Goal: Task Accomplishment & Management: Complete application form

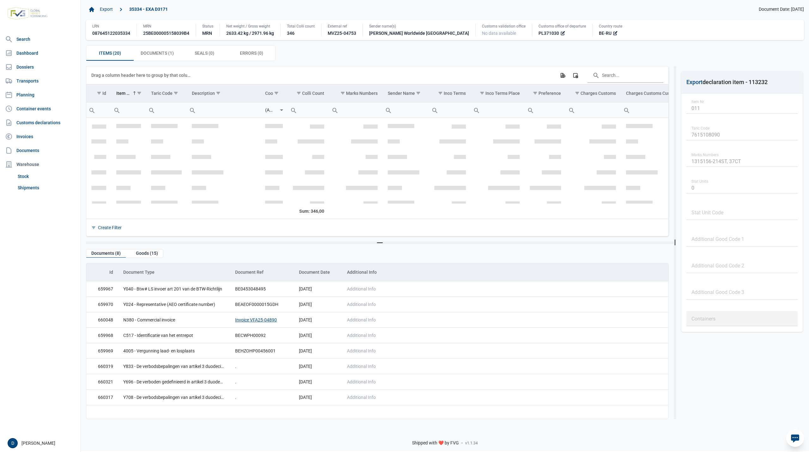
scroll to position [112, 0]
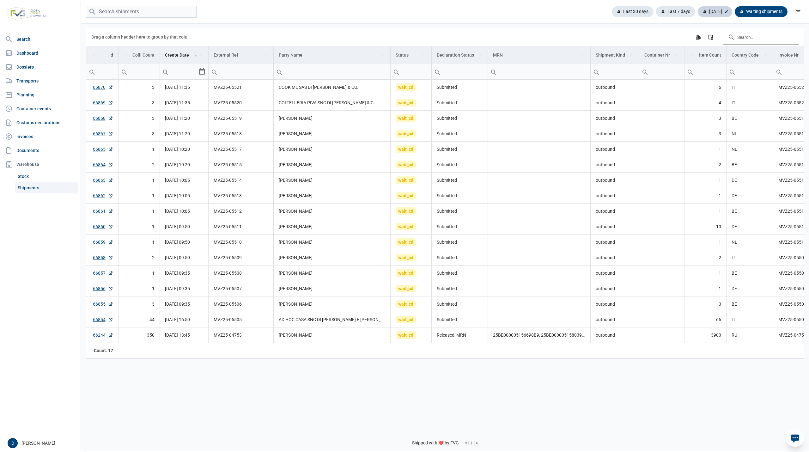
click at [723, 12] on div "Today" at bounding box center [715, 11] width 34 height 11
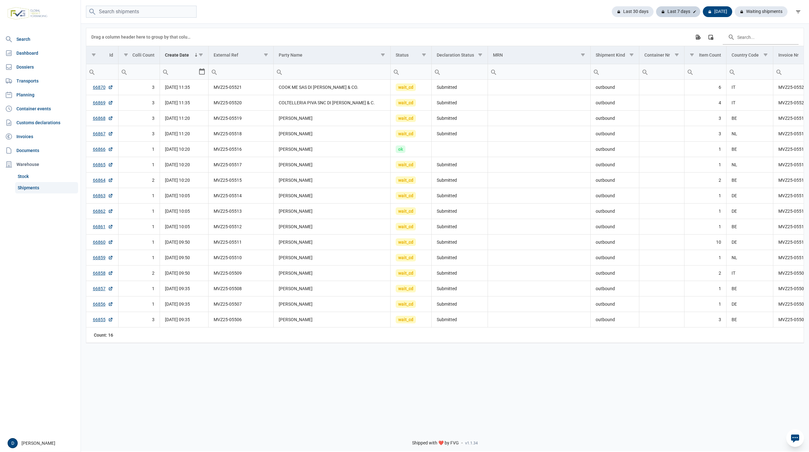
click at [675, 12] on div "Last 7 days" at bounding box center [678, 11] width 44 height 11
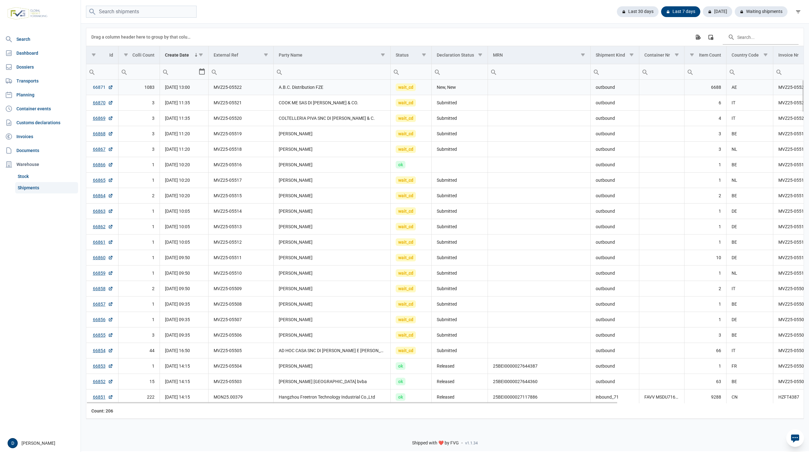
click at [98, 89] on link "66871" at bounding box center [103, 87] width 20 height 6
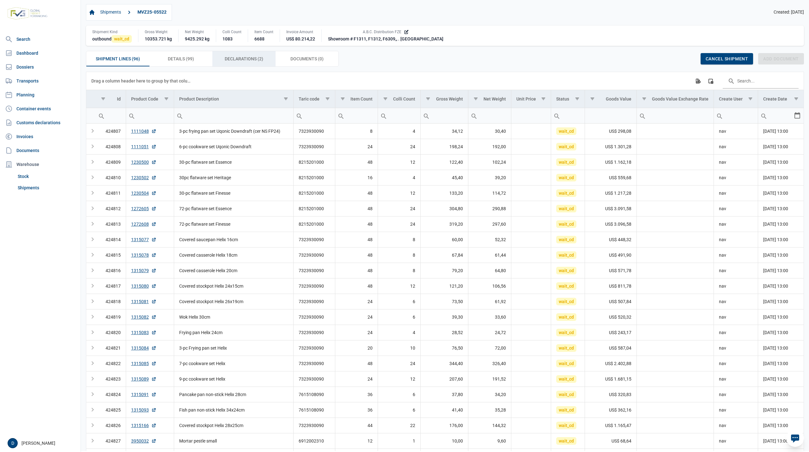
click at [245, 61] on span "Declarations (2) Declarations (2)" at bounding box center [244, 59] width 39 height 8
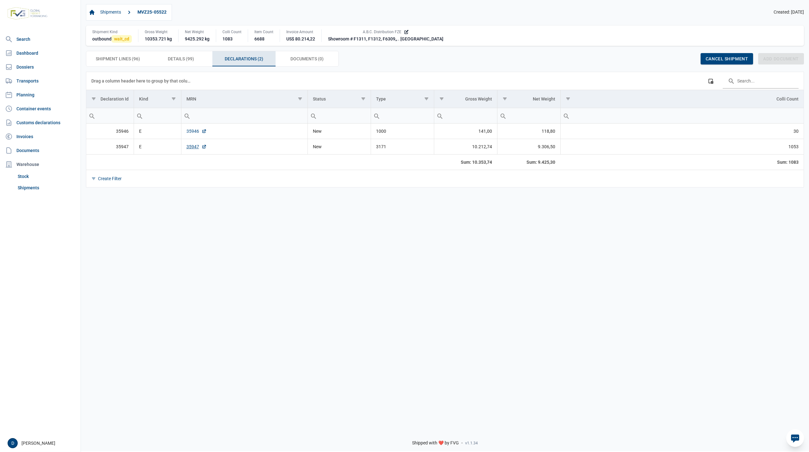
click at [189, 134] on link "35946" at bounding box center [196, 131] width 20 height 6
click at [190, 147] on link "35947" at bounding box center [196, 146] width 20 height 6
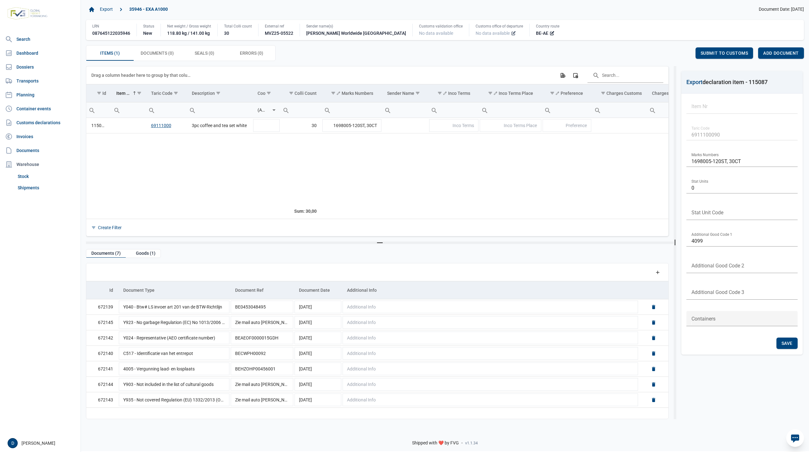
click at [511, 34] on icon at bounding box center [513, 33] width 5 height 5
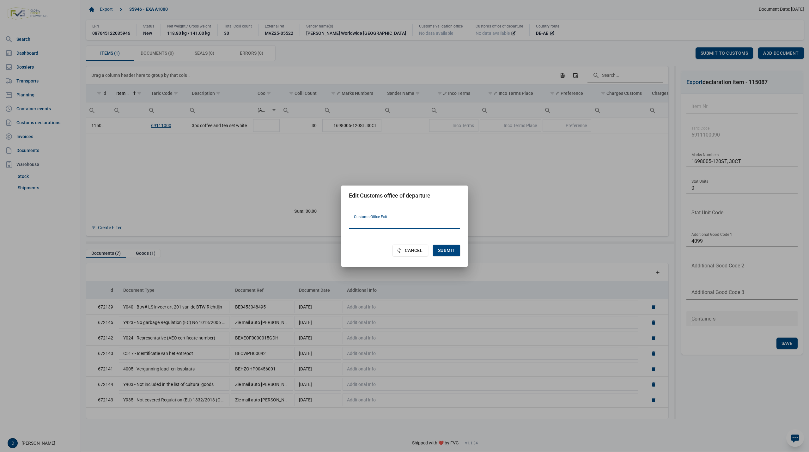
paste input "BE101000"
type input "BE101000"
click at [448, 251] on span "Submit" at bounding box center [446, 250] width 17 height 5
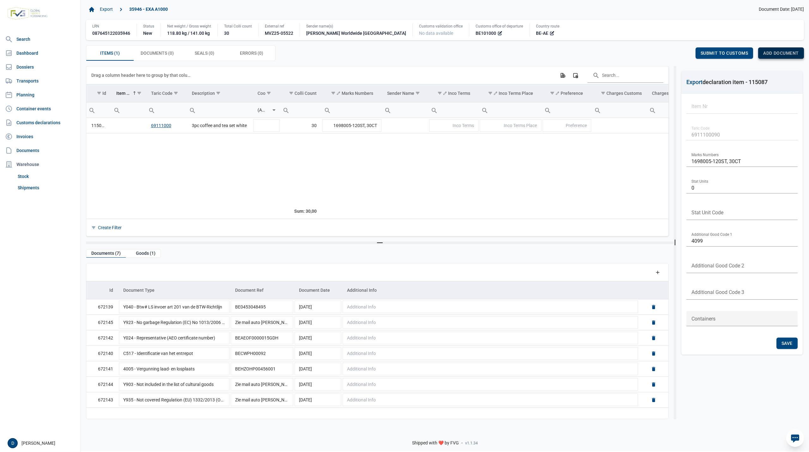
click at [782, 49] on div "Add document" at bounding box center [781, 52] width 46 height 11
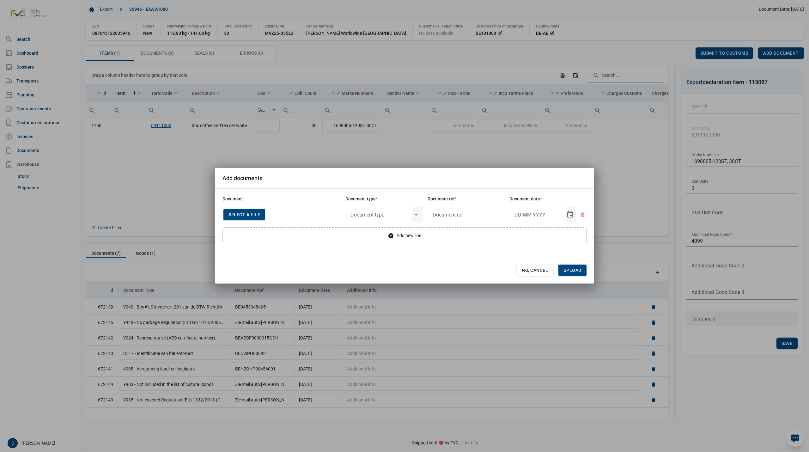
click at [256, 215] on span "Select a file" at bounding box center [245, 214] width 32 height 5
type input "Invoice VFA25-07193"
click at [369, 215] on input "text" at bounding box center [378, 214] width 67 height 16
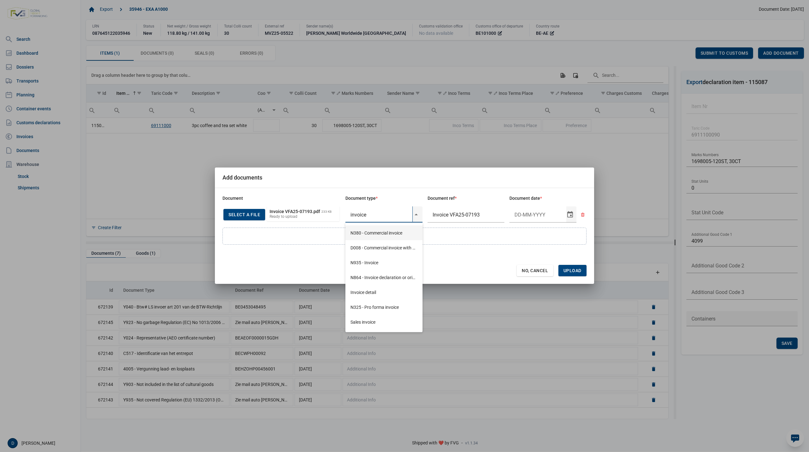
click at [374, 228] on div "N380 - Commercial invoice" at bounding box center [383, 232] width 77 height 15
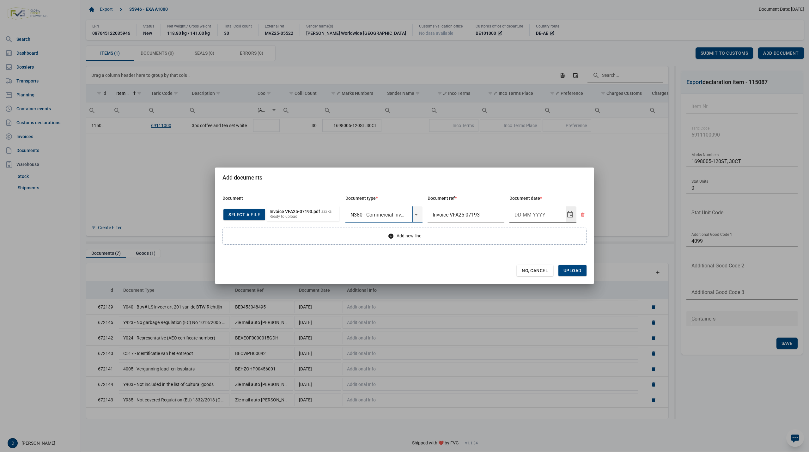
type input "N380 - Commercial invoice"
click at [521, 211] on input "Document date" at bounding box center [538, 214] width 57 height 16
type input "25-9-2025"
click at [573, 267] on span "Upload" at bounding box center [573, 270] width 28 height 11
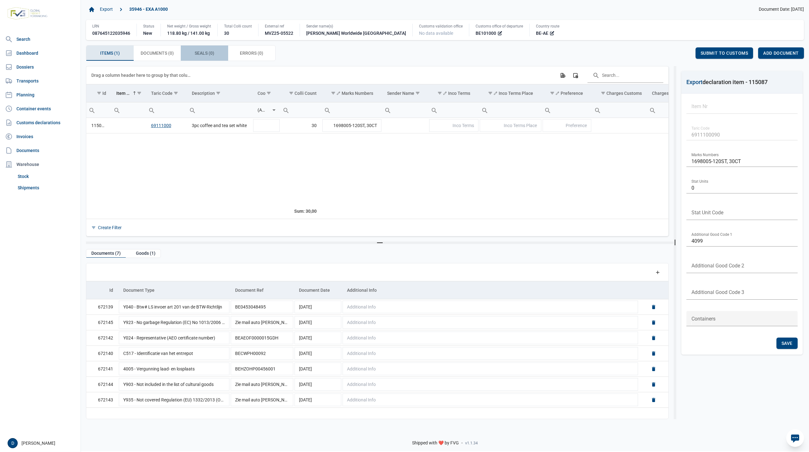
click at [201, 52] on span "Seals (0) Seals (0)" at bounding box center [205, 53] width 20 height 8
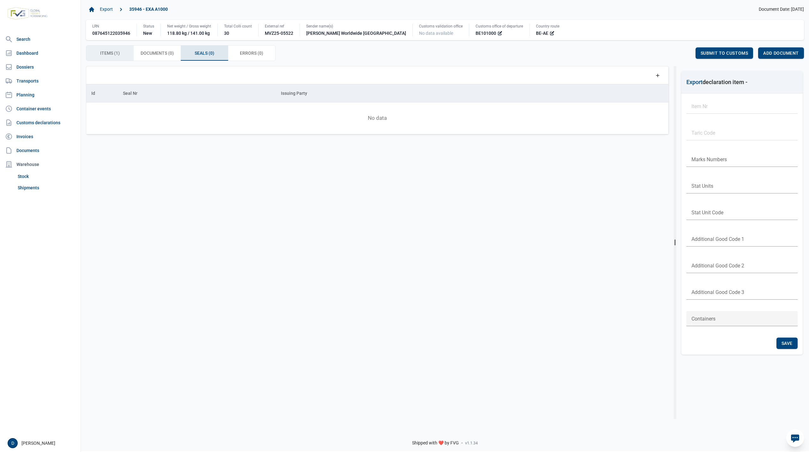
click at [118, 59] on div "Items (1) Items (1)" at bounding box center [109, 53] width 47 height 15
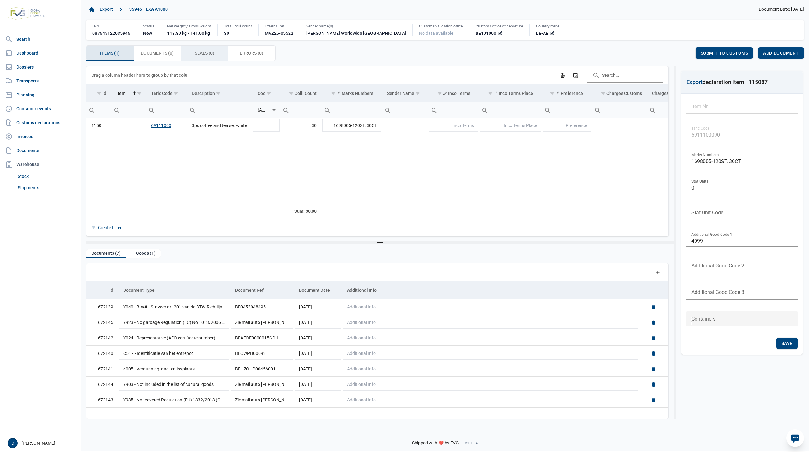
click at [204, 51] on span "Seals (0) Seals (0)" at bounding box center [205, 53] width 20 height 8
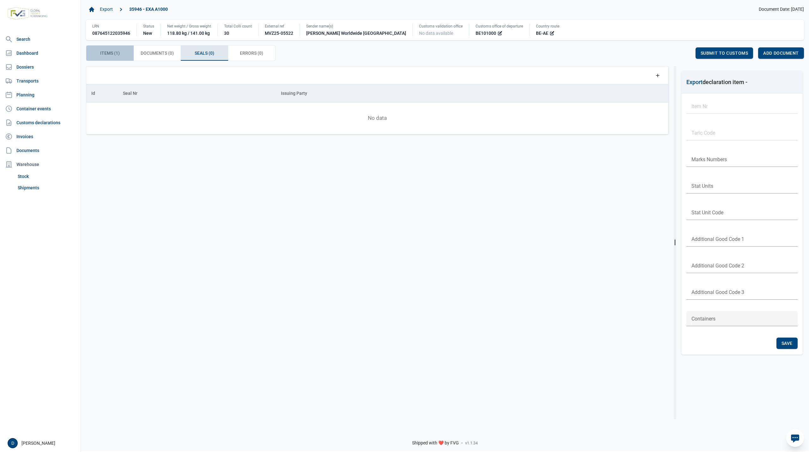
click at [116, 52] on span "Items (1) Items (1)" at bounding box center [110, 53] width 20 height 8
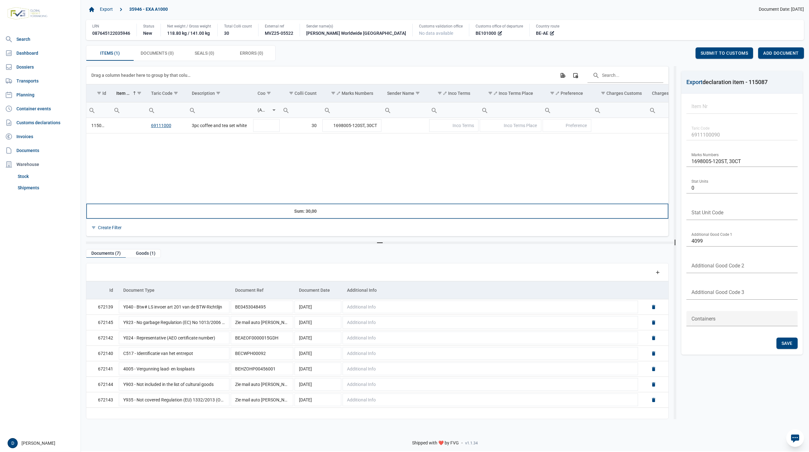
click at [243, 204] on td "Data grid with 1 rows and 23 columns" at bounding box center [220, 211] width 66 height 15
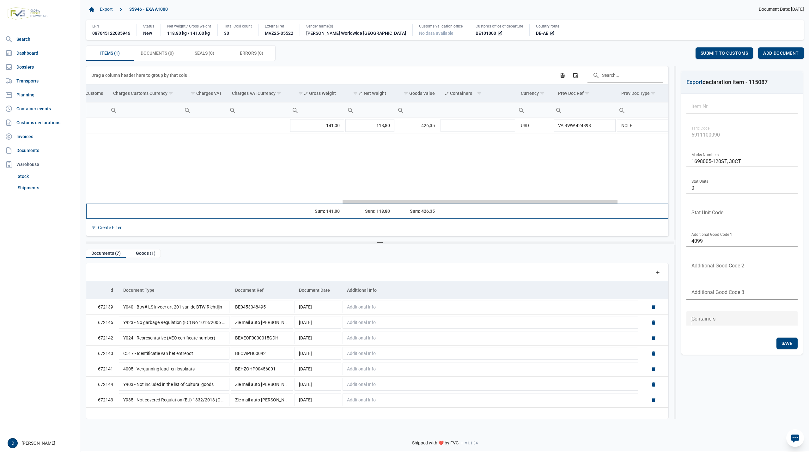
drag, startPoint x: 280, startPoint y: 202, endPoint x: 539, endPoint y: 223, distance: 260.3
click at [539, 223] on body "For evaluation purposes only. Redistribution prohibited. Please register an exi…" at bounding box center [404, 215] width 809 height 452
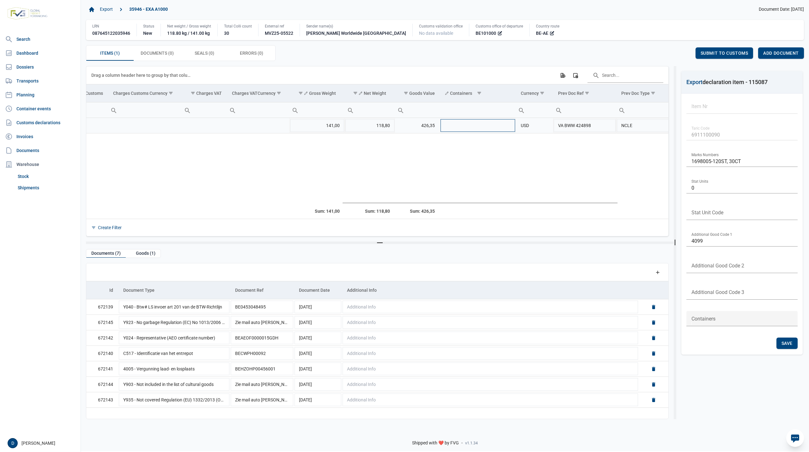
click at [463, 125] on td "Data grid with 1 rows and 23 columns" at bounding box center [478, 125] width 76 height 15
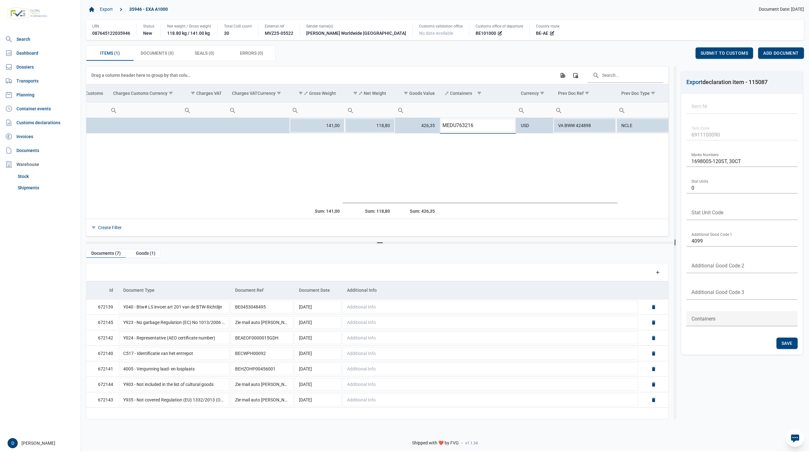
type input "MEDU7632162"
click at [677, 50] on div "Save" at bounding box center [679, 52] width 21 height 11
click at [205, 54] on span "Seals (0) Seals (0)" at bounding box center [205, 53] width 20 height 8
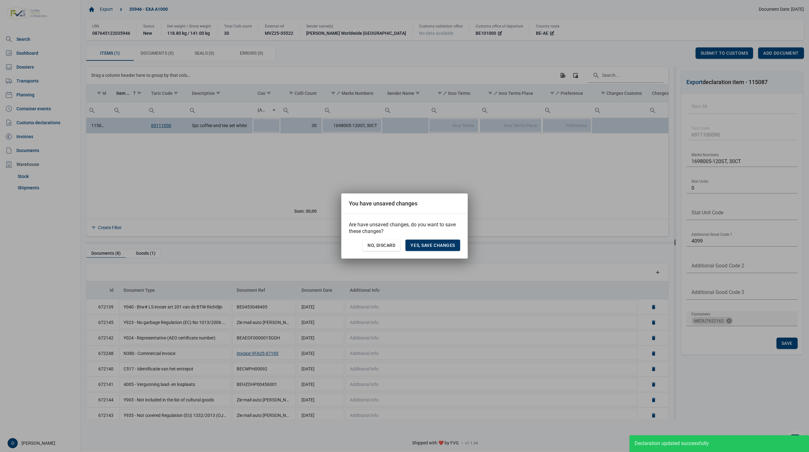
click at [439, 246] on span "Yes, save changes" at bounding box center [433, 245] width 45 height 5
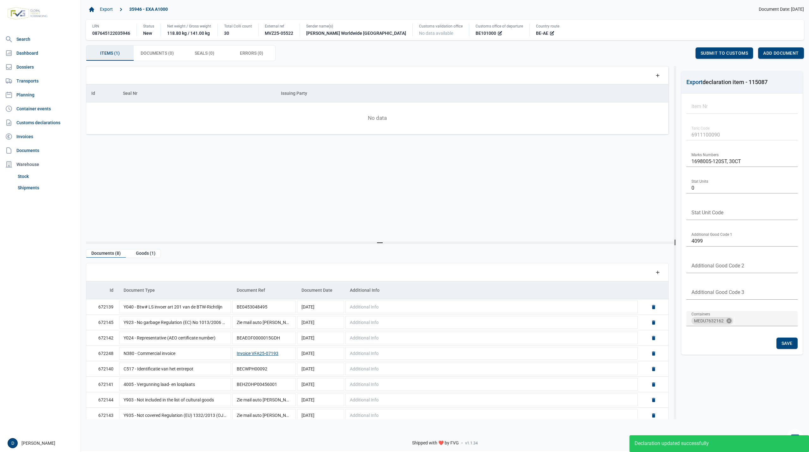
click at [111, 55] on span "Items (1) Items (1)" at bounding box center [110, 53] width 20 height 8
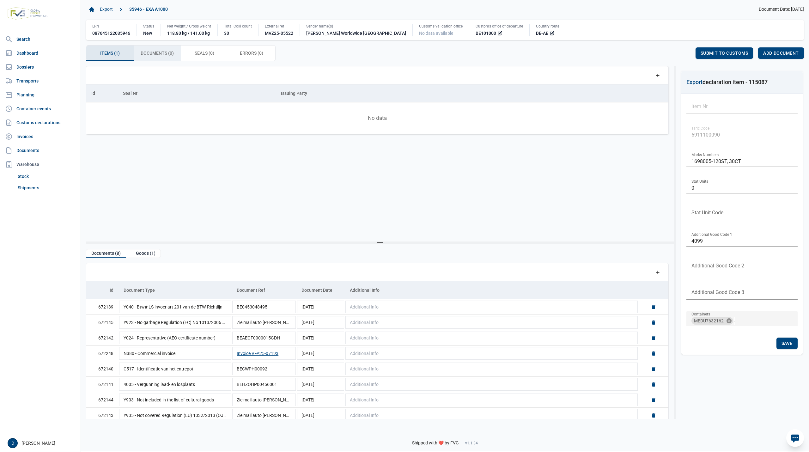
click at [160, 52] on span "Documents (0) Documents (0)" at bounding box center [157, 53] width 33 height 8
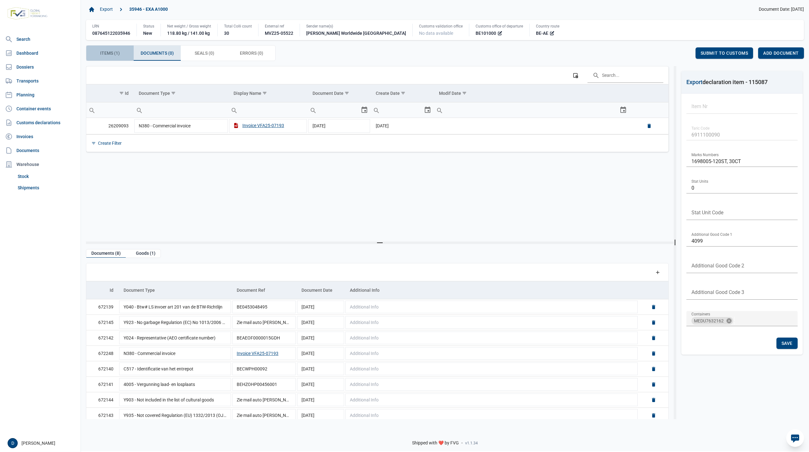
click at [111, 54] on span "Items (1) Items (1)" at bounding box center [110, 53] width 20 height 8
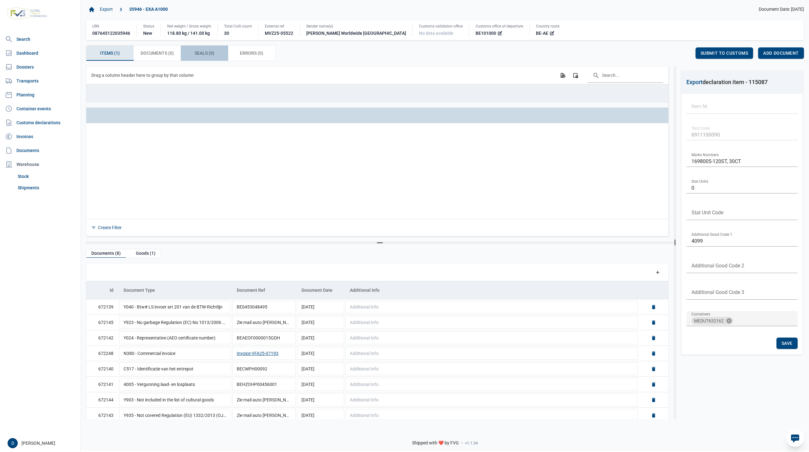
click at [209, 53] on span "Seals (0) Seals (0)" at bounding box center [205, 53] width 20 height 8
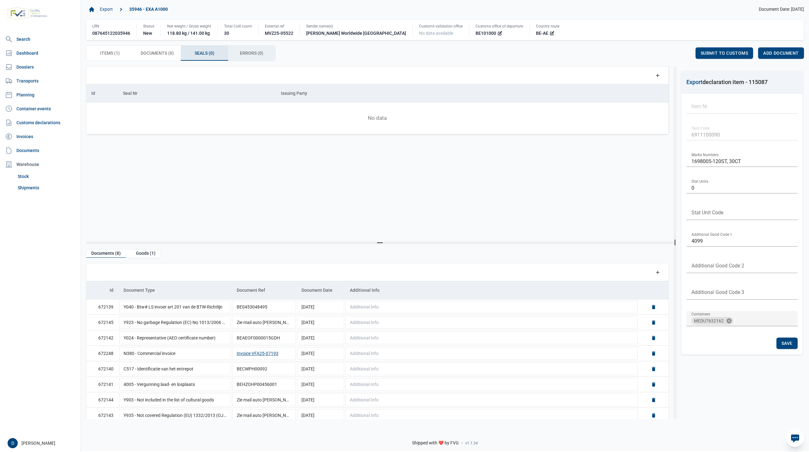
click at [251, 52] on span "Errors (0) Errors (0)" at bounding box center [251, 53] width 23 height 8
click at [111, 51] on span "Items (1) Items (1)" at bounding box center [110, 53] width 20 height 8
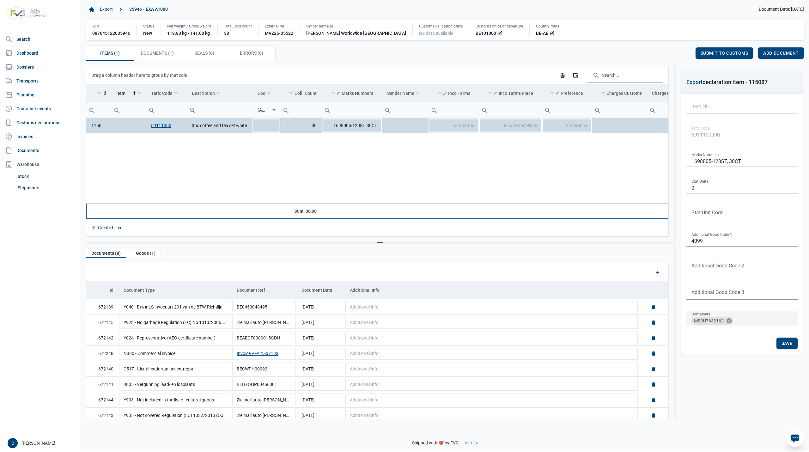
click at [238, 204] on td "Data grid with 1 rows and 23 columns" at bounding box center [220, 211] width 66 height 15
drag, startPoint x: 228, startPoint y: 204, endPoint x: 252, endPoint y: 204, distance: 24.0
click at [252, 204] on tr "Sum: 30,00 Sum: 141,00 Sum: 118,80 Sum: 426,35" at bounding box center [699, 211] width 1227 height 15
click at [357, 205] on td "Data grid with 1 rows and 23 columns" at bounding box center [352, 211] width 60 height 15
drag, startPoint x: 101, startPoint y: 203, endPoint x: 12, endPoint y: 215, distance: 90.0
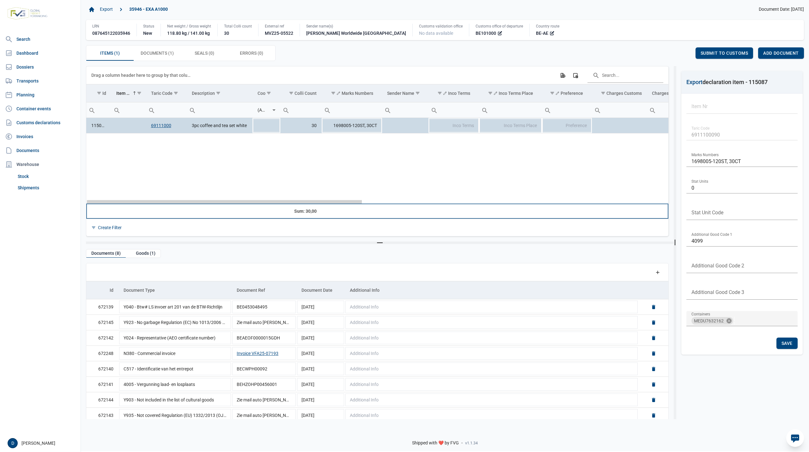
click at [12, 215] on body "For evaluation purposes only. Redistribution prohibited. Please register an exi…" at bounding box center [404, 215] width 809 height 452
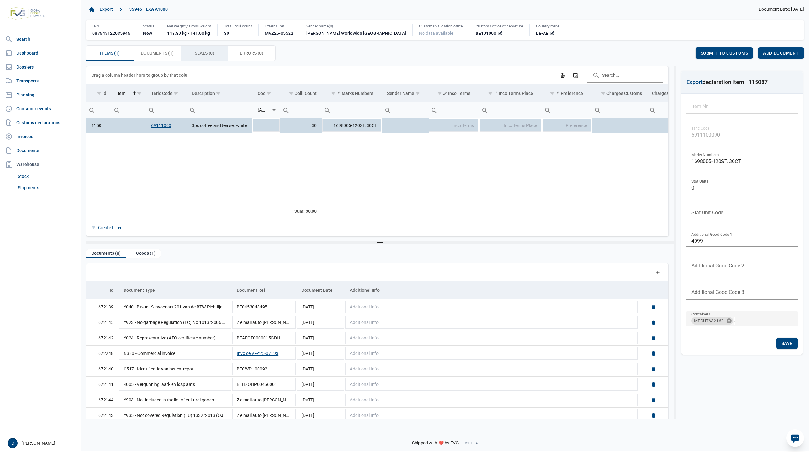
click at [196, 51] on span "Seals (0) Seals (0)" at bounding box center [205, 53] width 20 height 8
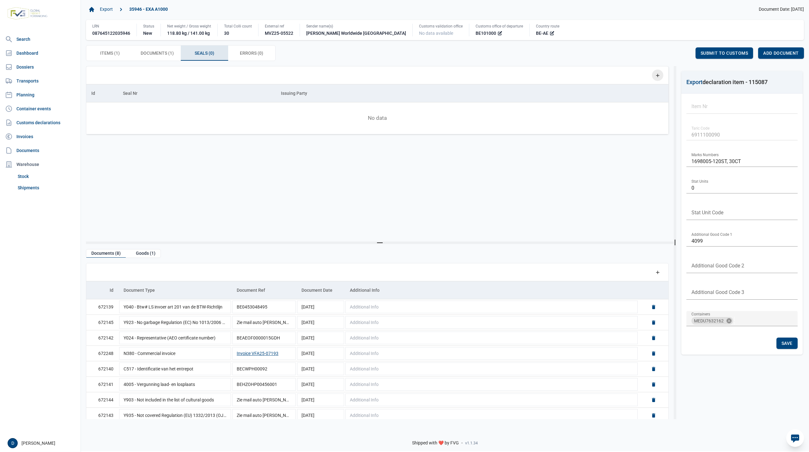
click at [659, 75] on icon "Add a row" at bounding box center [658, 75] width 6 height 6
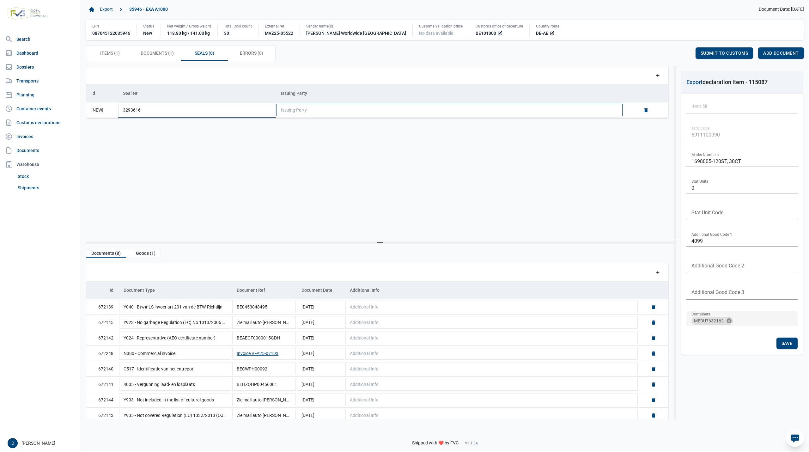
type input "3293616"
click at [554, 114] on td "Issuing Party" at bounding box center [449, 109] width 347 height 15
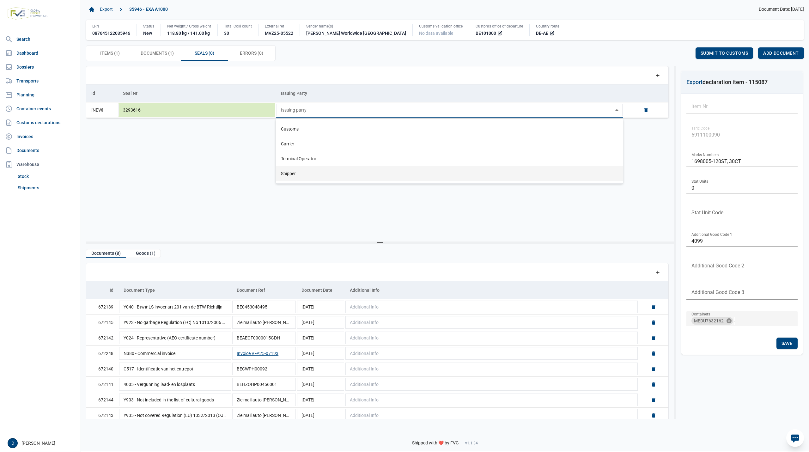
click at [293, 172] on div "Shipper" at bounding box center [449, 173] width 347 height 15
type input "Shipper"
click at [678, 52] on span "Save" at bounding box center [679, 53] width 11 height 5
click at [147, 54] on span "Documents (1) Documents (1)" at bounding box center [157, 53] width 33 height 8
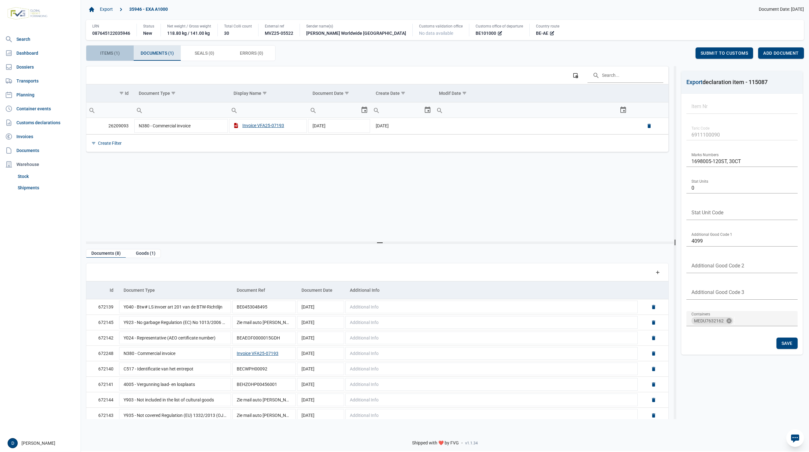
click at [110, 56] on span "Items (1) Items (1)" at bounding box center [110, 53] width 20 height 8
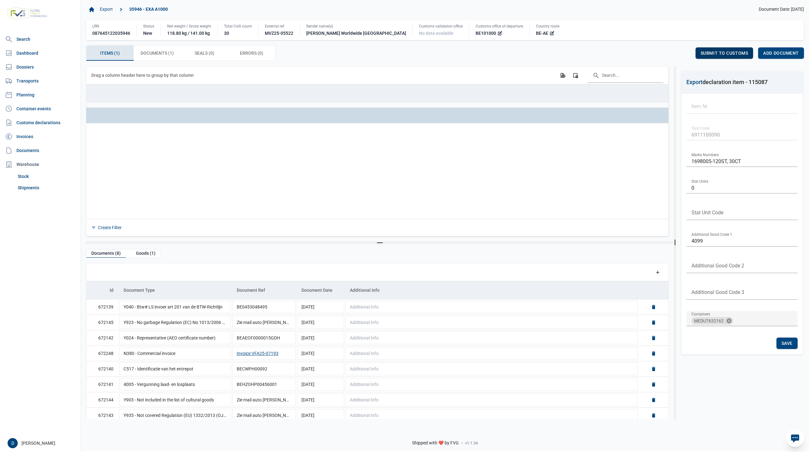
click at [730, 57] on div "Submit to customs" at bounding box center [725, 52] width 58 height 11
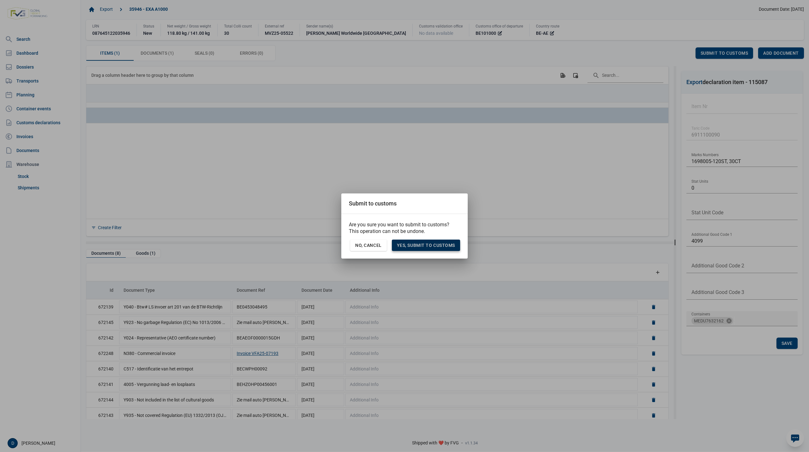
click at [424, 247] on span "Yes, Submit to customs" at bounding box center [426, 245] width 58 height 5
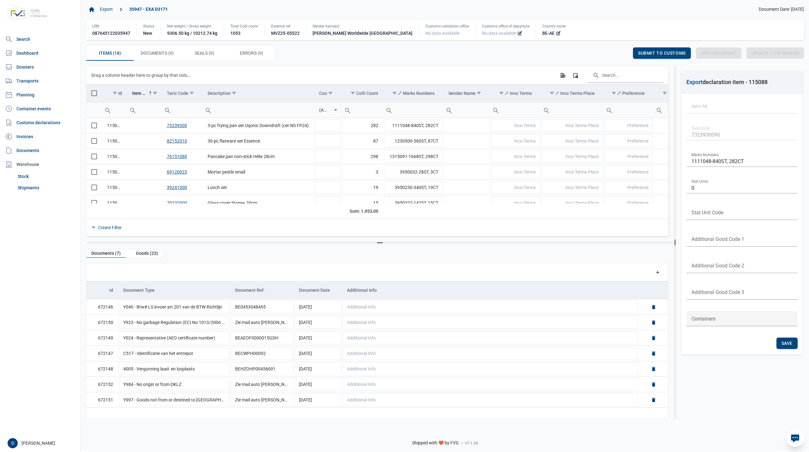
click at [475, 30] on div "Customs office of departure No data available" at bounding box center [505, 30] width 60 height 13
click at [482, 33] on span "No data available" at bounding box center [499, 33] width 34 height 6
click at [517, 33] on icon at bounding box center [519, 33] width 5 height 5
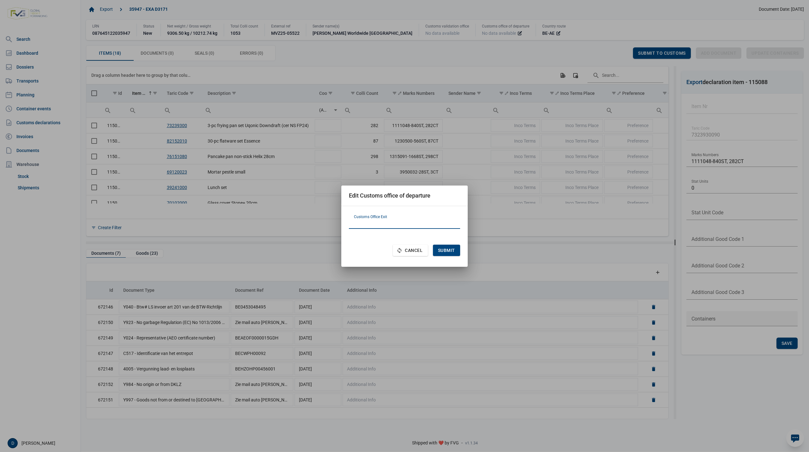
paste input "BE101000"
type input "BE101000"
click at [450, 250] on span "Submit" at bounding box center [446, 250] width 17 height 5
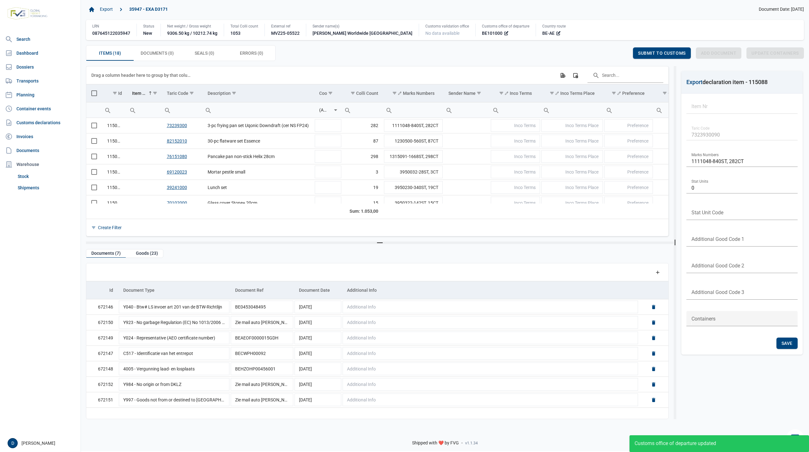
click at [97, 92] on td "Data grid with 18 rows and 23 columns" at bounding box center [94, 93] width 16 height 18
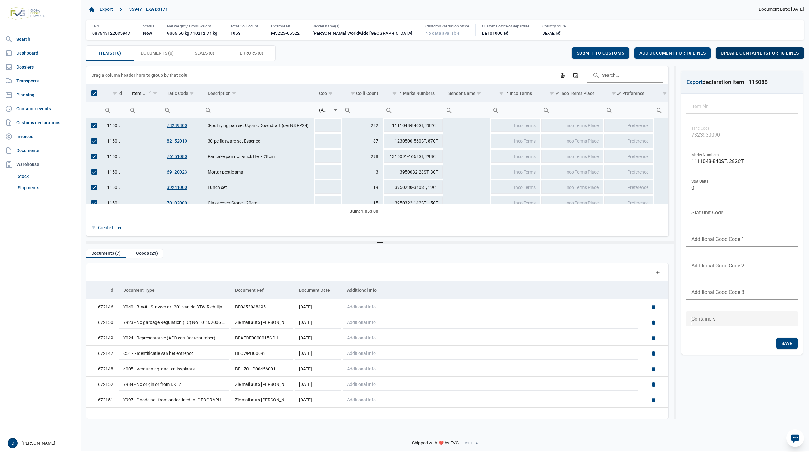
click at [772, 52] on span "Update containers for 18 lines" at bounding box center [760, 53] width 78 height 5
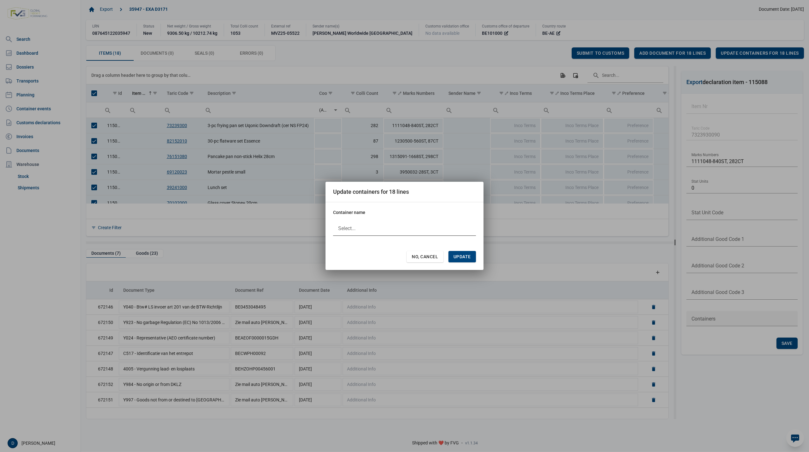
click at [355, 225] on div at bounding box center [404, 228] width 143 height 15
type input "MEDU7632162"
click at [467, 254] on span "Update" at bounding box center [462, 256] width 17 height 5
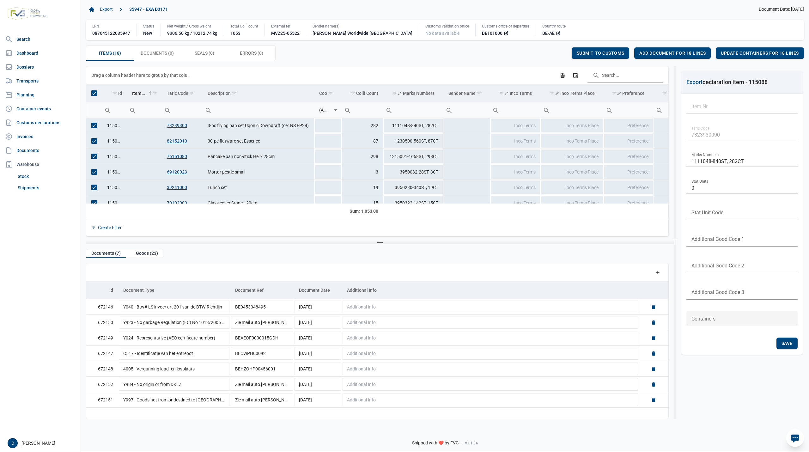
click at [94, 94] on span "Select all" at bounding box center [94, 93] width 6 height 6
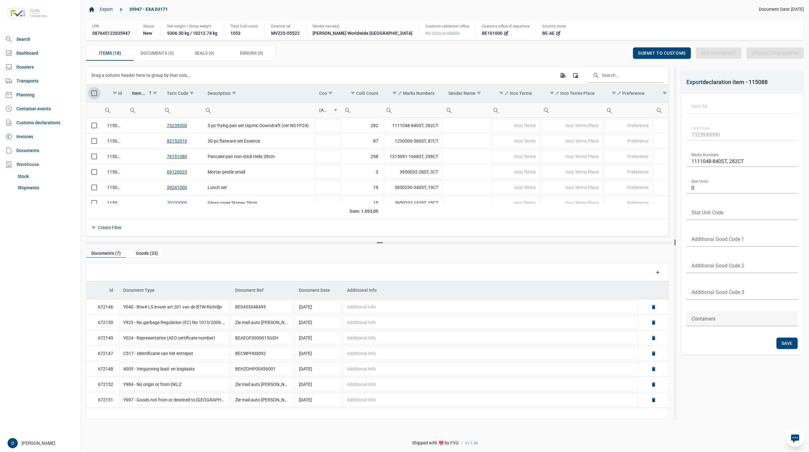
click at [178, 220] on div "Create Filter" at bounding box center [377, 227] width 582 height 17
click at [93, 220] on div "Create Filter" at bounding box center [377, 227] width 582 height 17
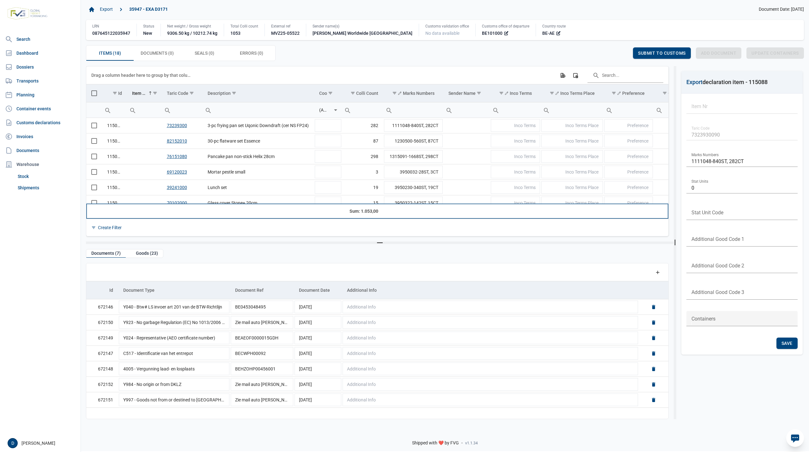
click at [93, 217] on td "Data grid with 18 rows and 23 columns" at bounding box center [94, 211] width 16 height 15
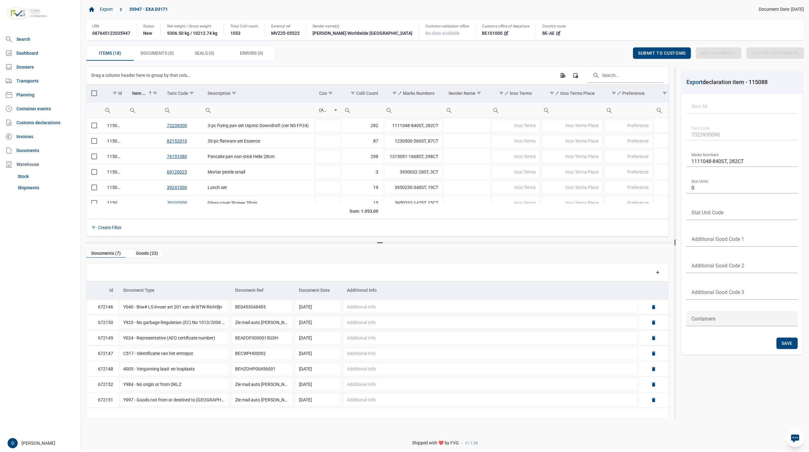
click at [102, 221] on div "Create Filter" at bounding box center [377, 227] width 582 height 17
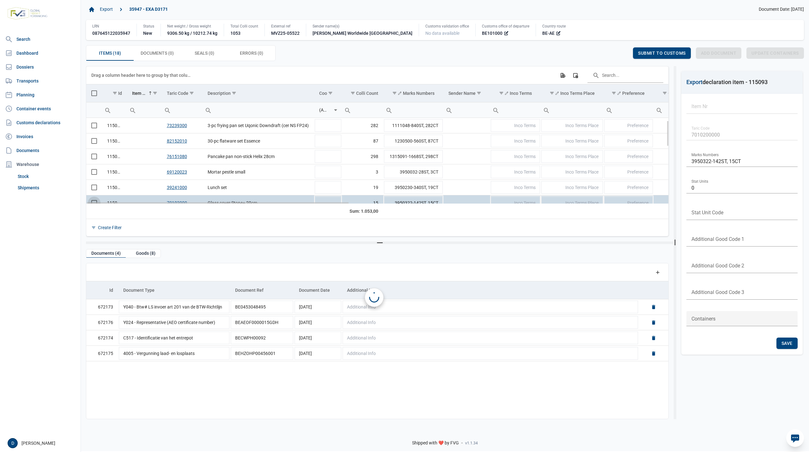
scroll to position [8, 0]
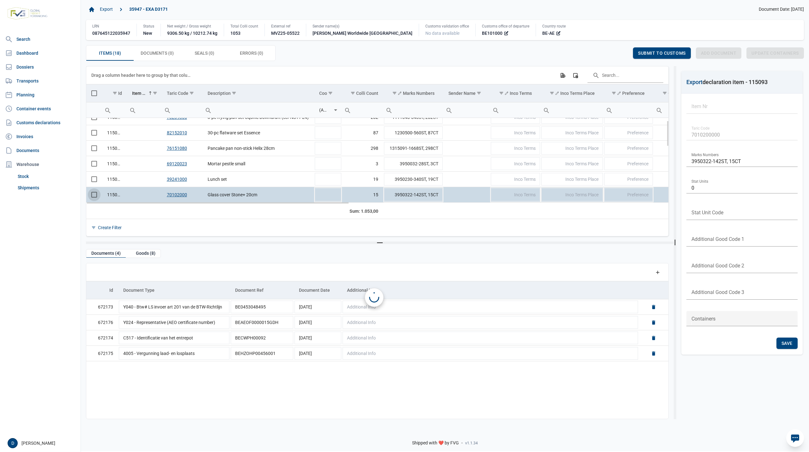
drag, startPoint x: 94, startPoint y: 201, endPoint x: 115, endPoint y: 201, distance: 21.5
click at [115, 201] on tr "115093 70102000 Glass cover Stone+ 20cm 15 3950322-142ST, 15CT Inco Terms Inco …" at bounding box center [730, 194] width 1289 height 15
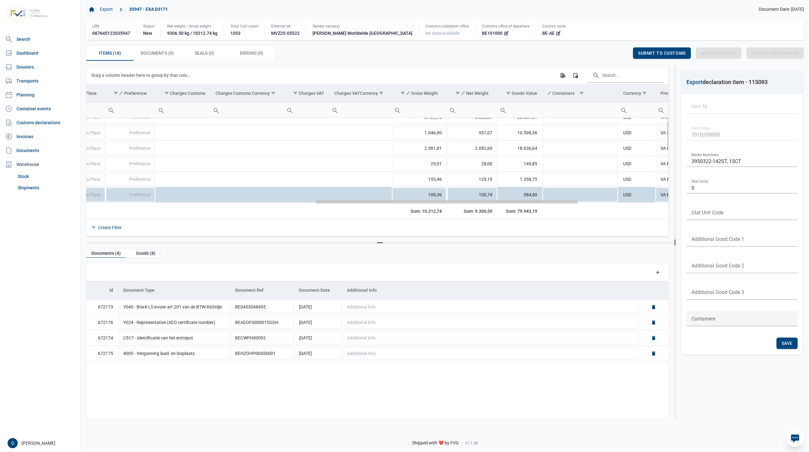
scroll to position [0, 507]
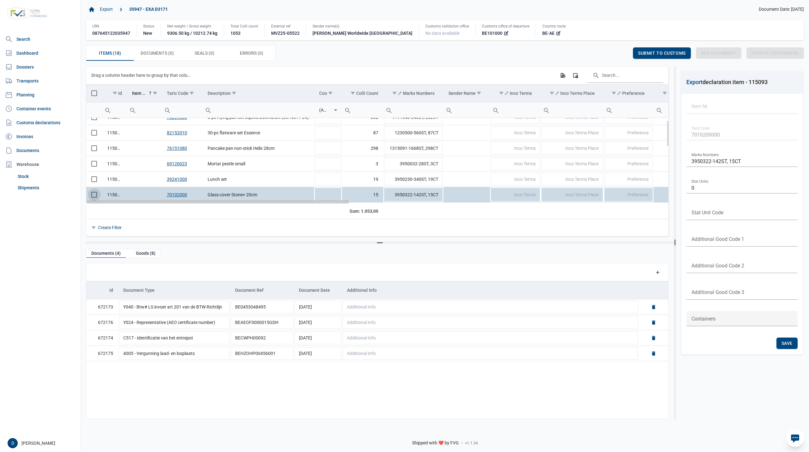
drag, startPoint x: 114, startPoint y: 203, endPoint x: 104, endPoint y: 238, distance: 36.6
click at [104, 238] on body "For evaluation purposes only. Redistribution prohibited. Please register an exi…" at bounding box center [404, 215] width 809 height 452
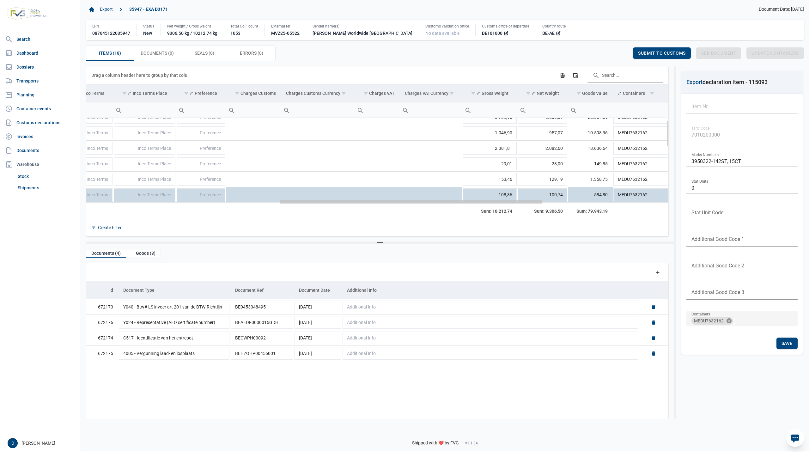
scroll to position [8, 454]
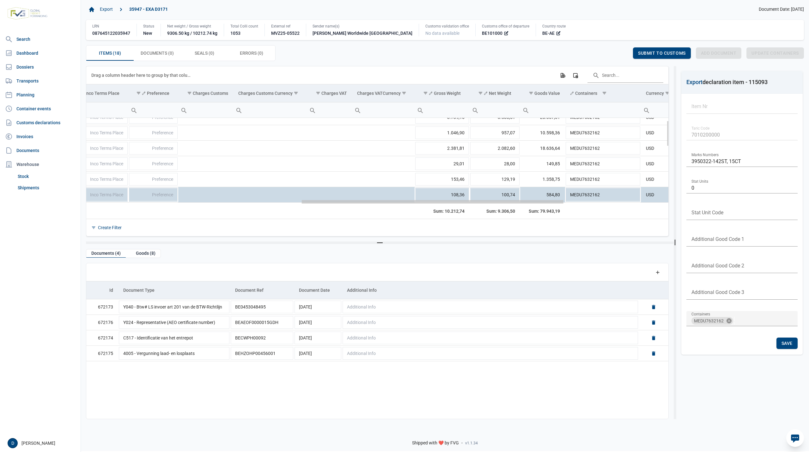
drag, startPoint x: 114, startPoint y: 203, endPoint x: 333, endPoint y: 225, distance: 219.6
click at [333, 225] on body "For evaluation purposes only. Redistribution prohibited. Please register an exi…" at bounding box center [404, 215] width 809 height 452
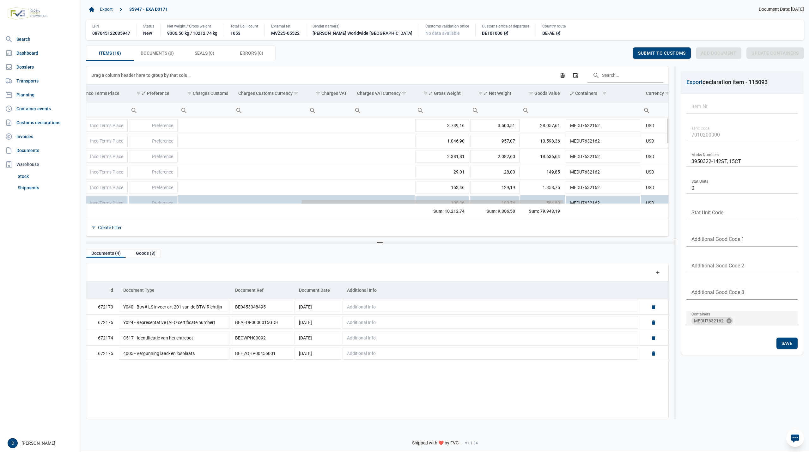
click at [336, 203] on div "Data grid with 18 rows and 23 columns" at bounding box center [433, 201] width 262 height 3
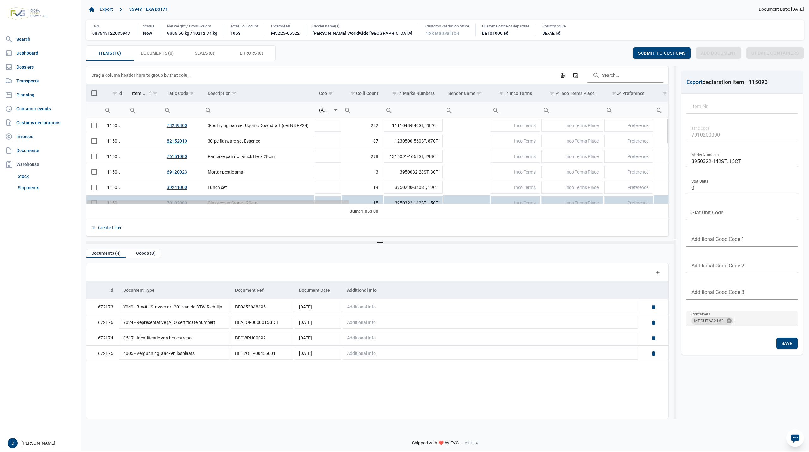
drag, startPoint x: 337, startPoint y: 203, endPoint x: 77, endPoint y: 219, distance: 260.0
click at [77, 219] on body "For evaluation purposes only. Redistribution prohibited. Please register an exi…" at bounding box center [404, 215] width 809 height 452
click at [204, 55] on span "Seals (0) Seals (0)" at bounding box center [205, 53] width 20 height 8
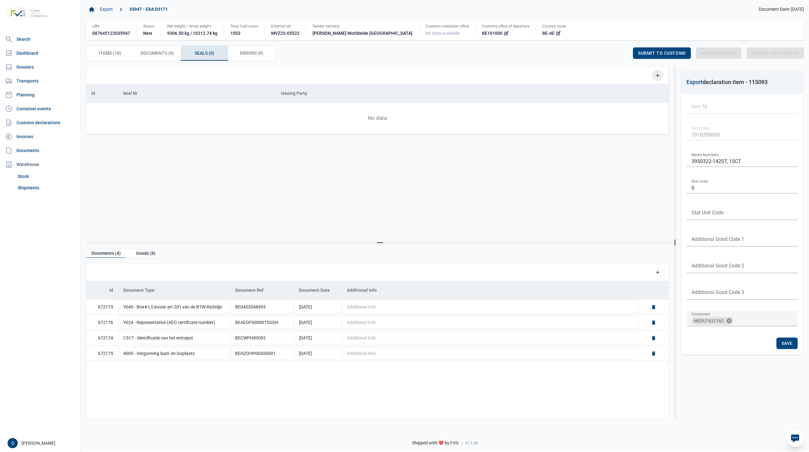
click at [655, 74] on icon "Add a row" at bounding box center [658, 75] width 6 height 6
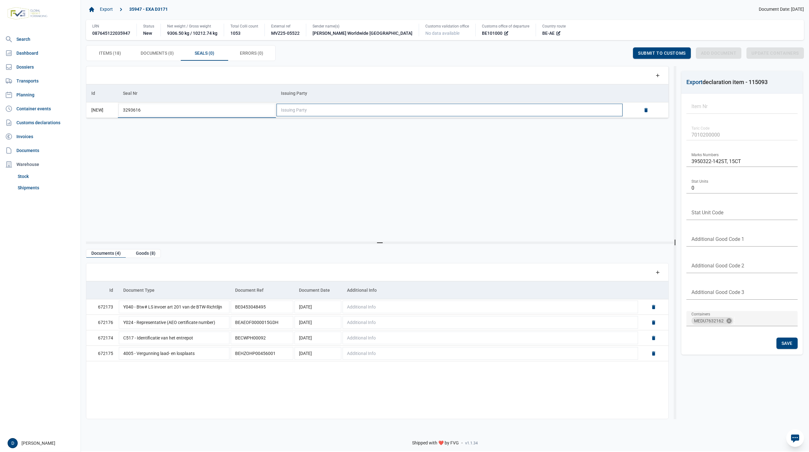
type input "3293616"
click at [298, 113] on span "Issuing Party" at bounding box center [294, 109] width 26 height 5
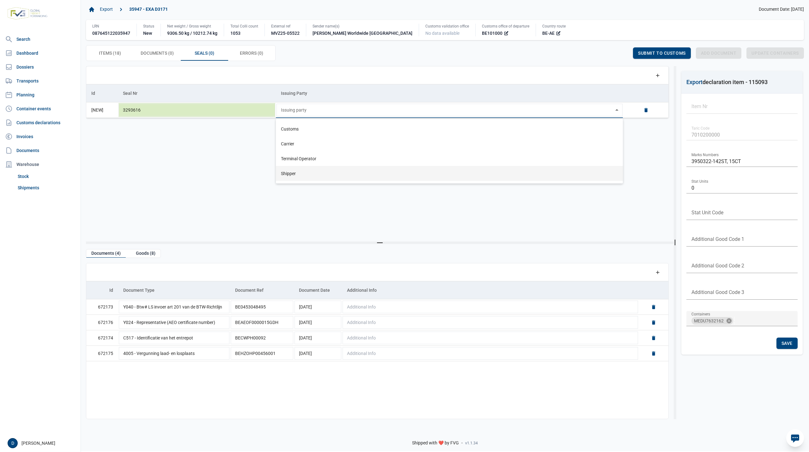
click at [286, 173] on div "Shipper" at bounding box center [449, 173] width 347 height 15
type input "Shipper"
click at [614, 55] on span "Save" at bounding box center [617, 53] width 11 height 5
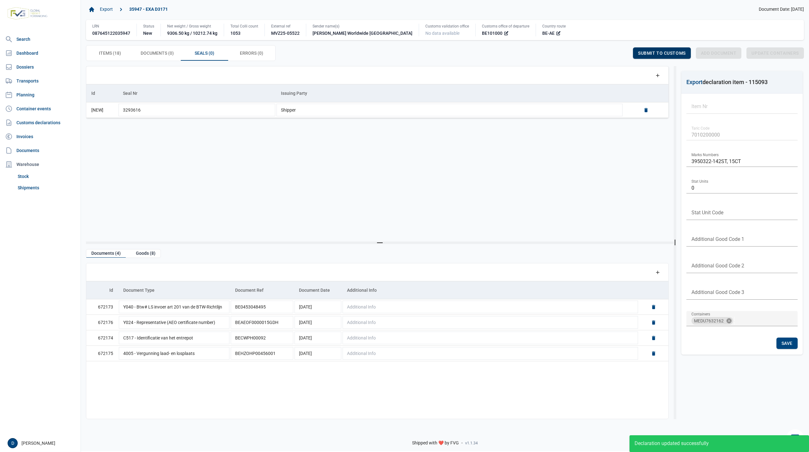
click at [645, 51] on div "Submit to customs" at bounding box center [662, 52] width 58 height 11
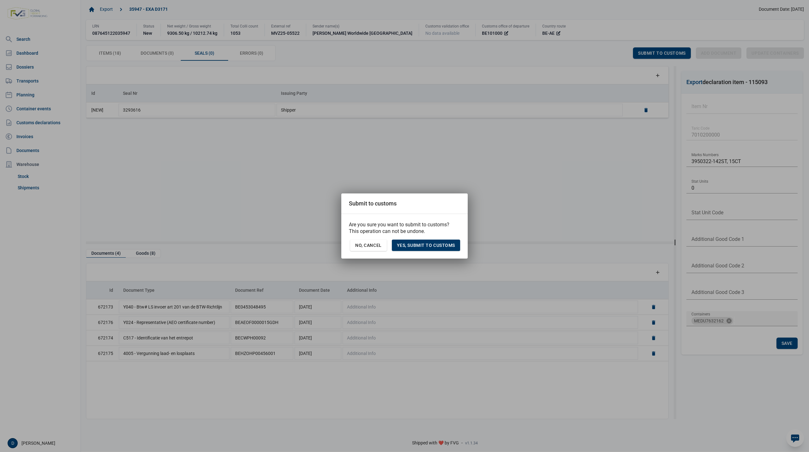
click at [435, 246] on span "Yes, Submit to customs" at bounding box center [426, 245] width 58 height 5
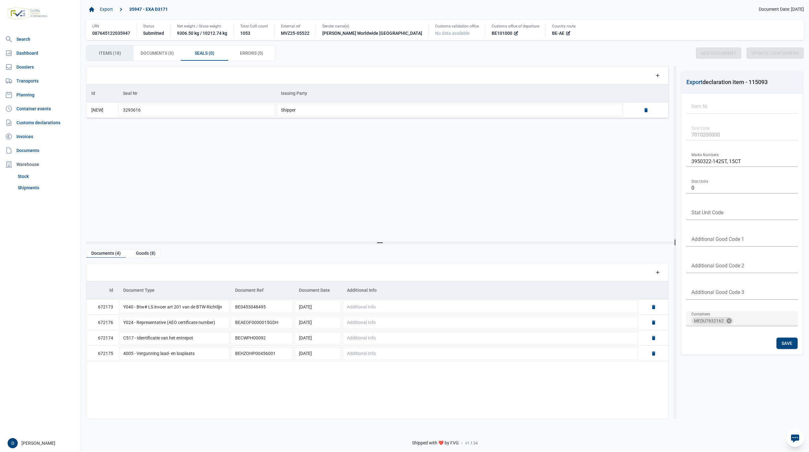
click at [99, 52] on span "Items (18) Items (18)" at bounding box center [110, 53] width 22 height 8
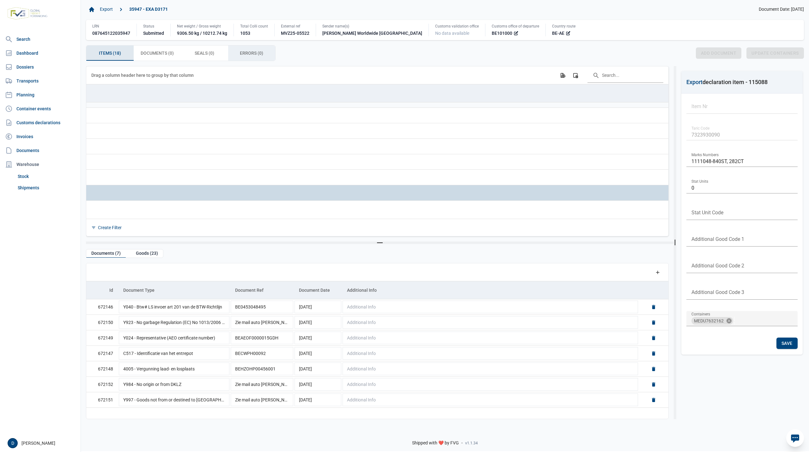
click at [244, 53] on span "Errors (0) Errors (0)" at bounding box center [251, 53] width 23 height 8
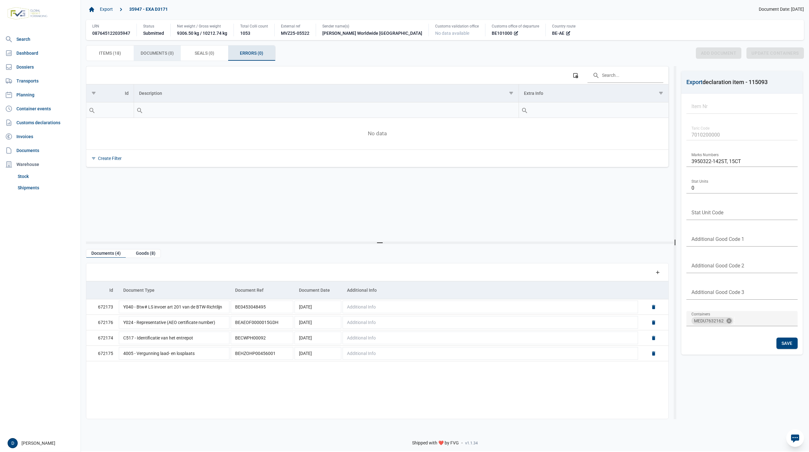
click at [157, 55] on span "Documents (0) Documents (0)" at bounding box center [157, 53] width 33 height 8
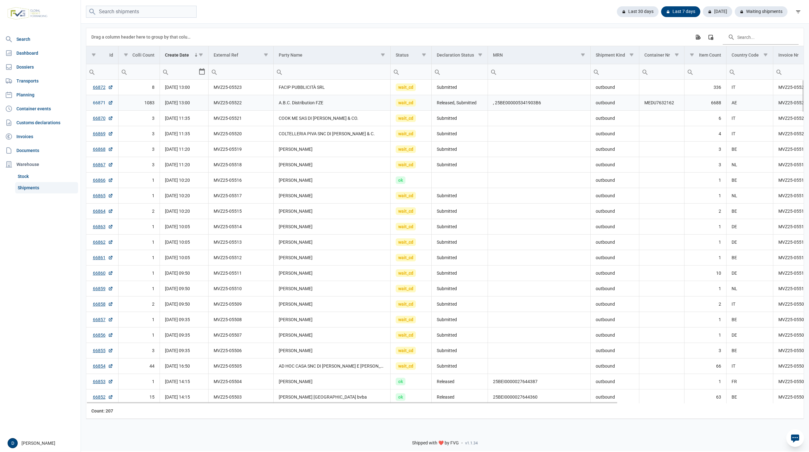
click at [95, 105] on link "66871" at bounding box center [103, 103] width 20 height 6
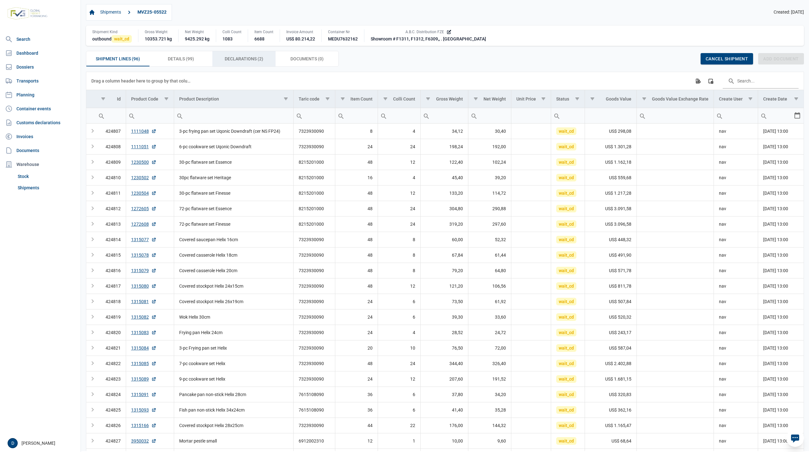
click at [246, 57] on span "Declarations (2) Declarations (2)" at bounding box center [244, 59] width 39 height 8
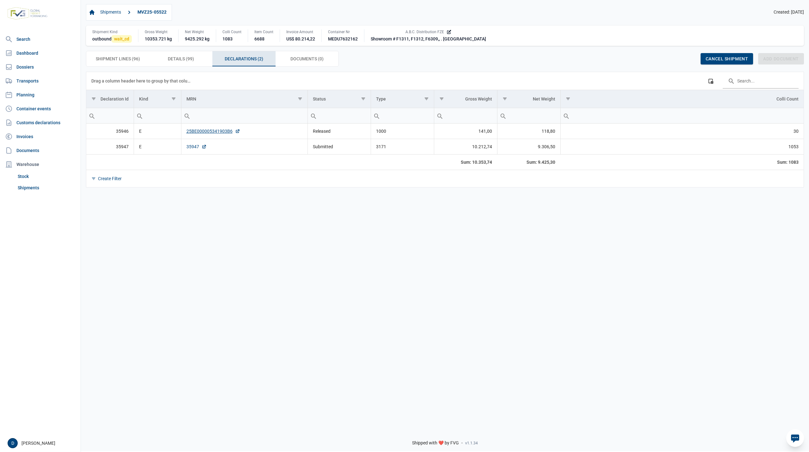
click at [192, 148] on link "35947" at bounding box center [196, 146] width 20 height 6
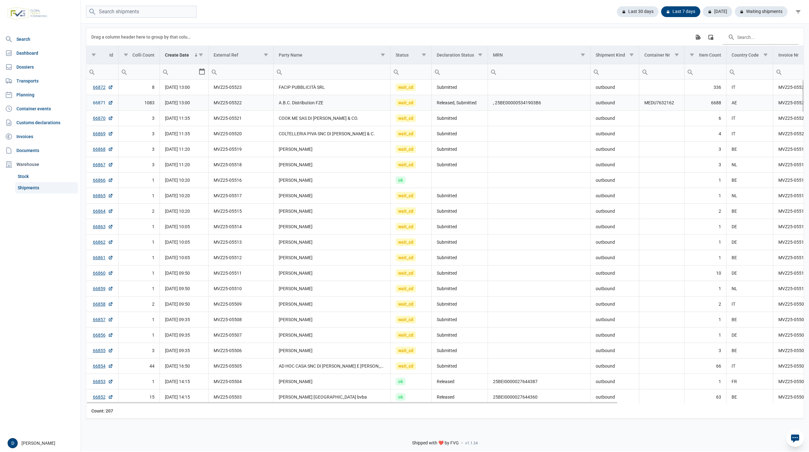
click at [97, 104] on link "66871" at bounding box center [103, 103] width 20 height 6
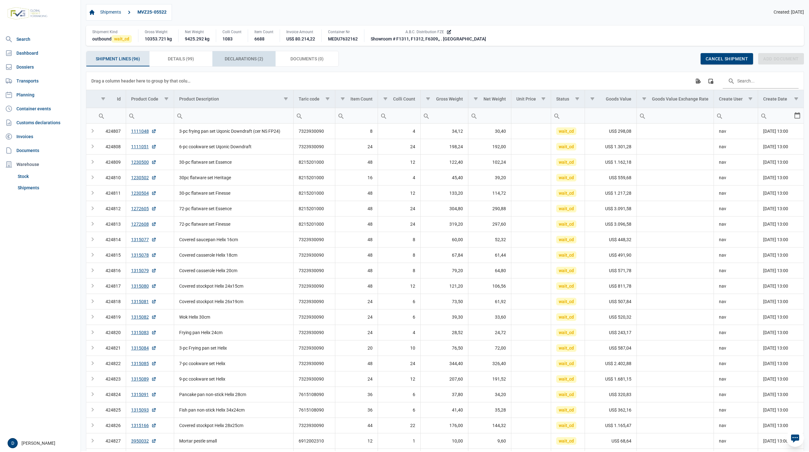
click at [251, 61] on span "Declarations (2) Declarations (2)" at bounding box center [244, 59] width 39 height 8
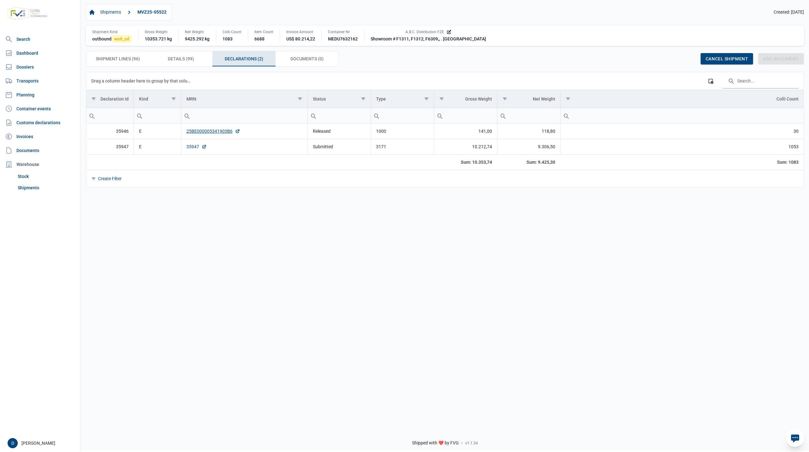
click at [192, 148] on link "35947" at bounding box center [196, 146] width 20 height 6
click at [216, 133] on link "25BE000005341903B6" at bounding box center [213, 131] width 54 height 6
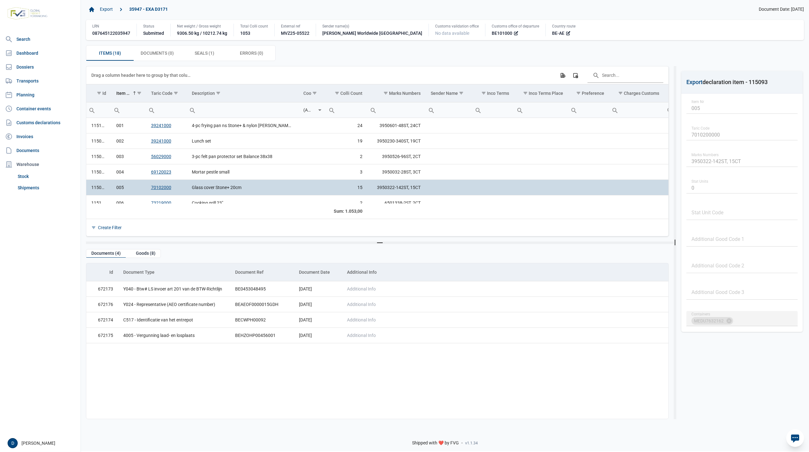
click at [410, 51] on div "Items (18) Items (18) Documents (0) Documents (0) Seals (1) Seals (1) Errors (0…" at bounding box center [445, 53] width 718 height 16
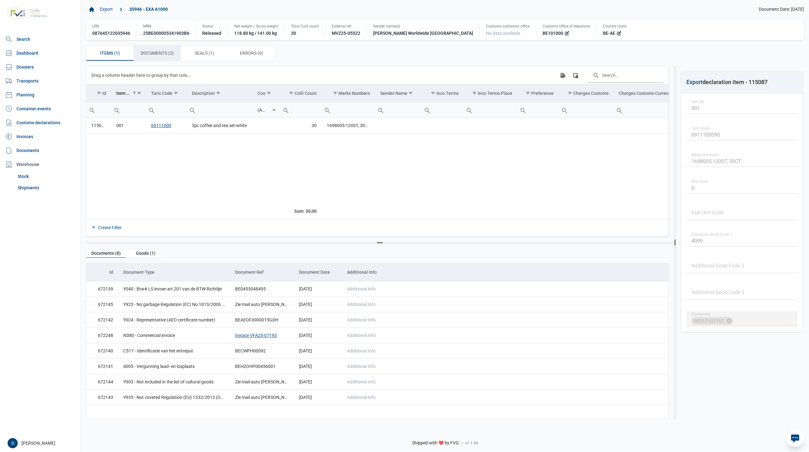
click at [168, 56] on span "Documents (2) Documents (2)" at bounding box center [157, 53] width 33 height 8
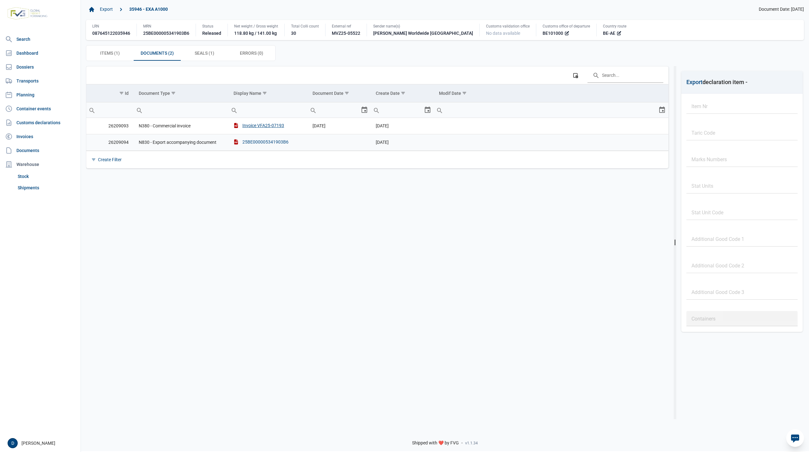
click at [272, 142] on div "25BE000005341903B6" at bounding box center [261, 142] width 55 height 6
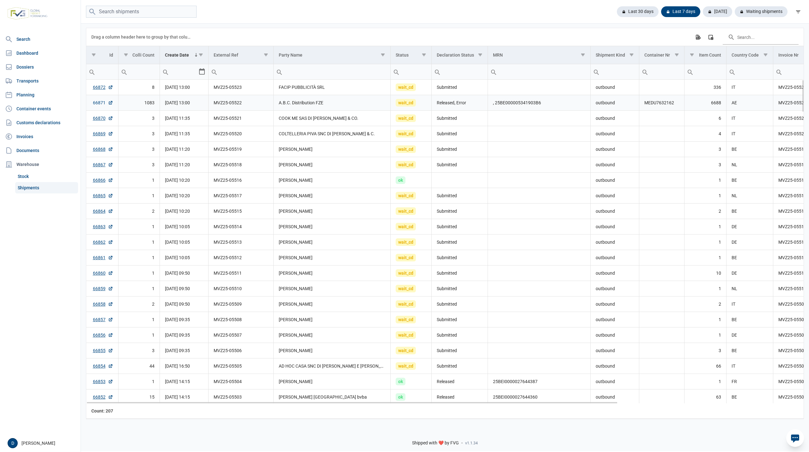
click at [97, 105] on link "66871" at bounding box center [103, 103] width 20 height 6
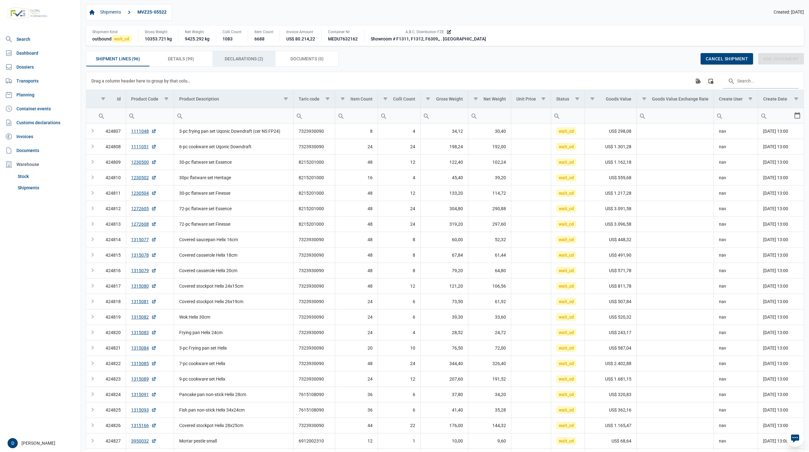
click at [246, 58] on span "Declarations (2) Declarations (2)" at bounding box center [244, 59] width 39 height 8
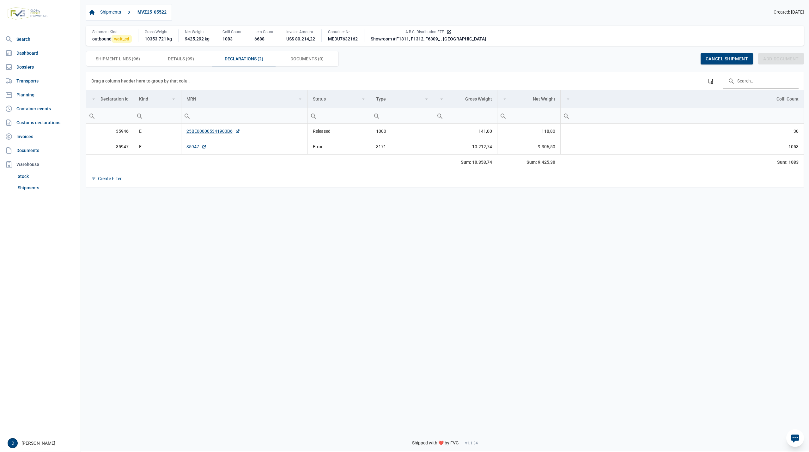
click at [190, 149] on link "35947" at bounding box center [196, 146] width 20 height 6
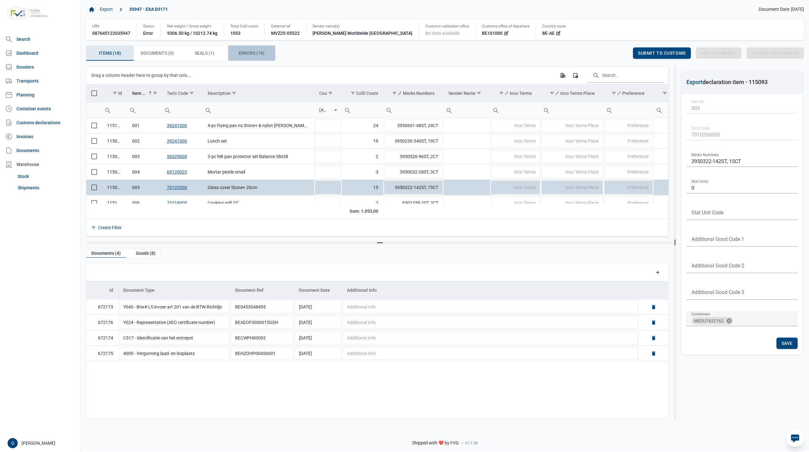
click at [257, 52] on span "Errors (18) Errors (18)" at bounding box center [252, 53] width 26 height 8
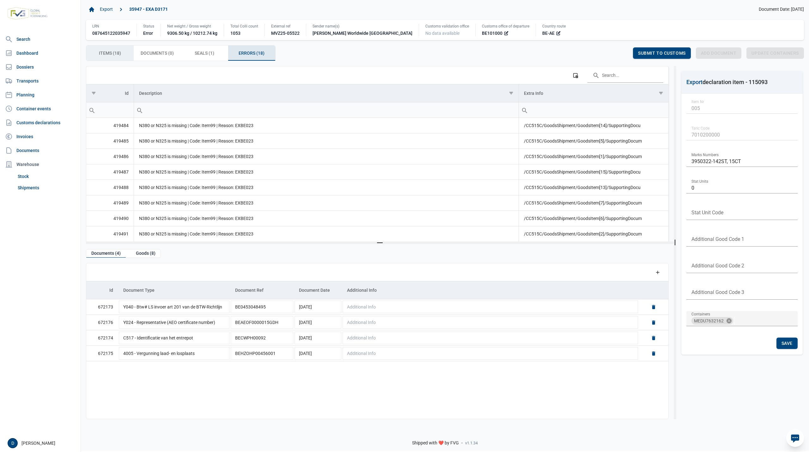
click at [113, 52] on span "Items (18) Items (18)" at bounding box center [110, 53] width 22 height 8
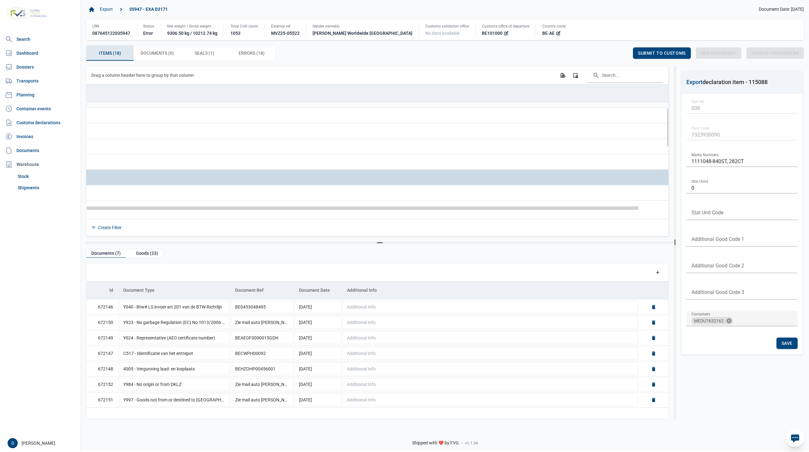
drag, startPoint x: 226, startPoint y: 210, endPoint x: 195, endPoint y: 210, distance: 30.7
click at [195, 210] on body "For evaluation purposes only. Redistribution prohibited. Please register an exi…" at bounding box center [404, 215] width 809 height 452
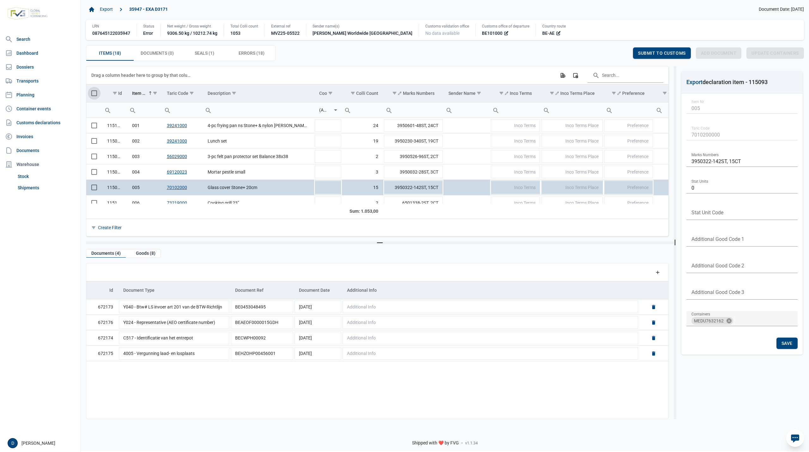
click at [92, 95] on span "Select all" at bounding box center [94, 93] width 6 height 6
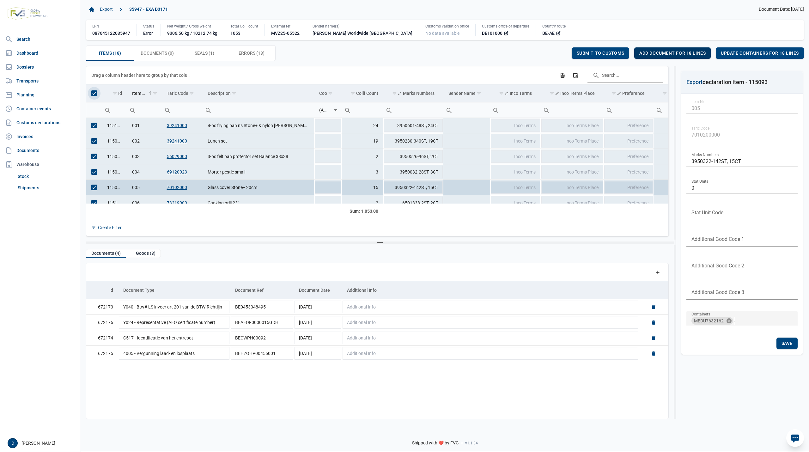
click at [681, 52] on span "Add document for 18 lines" at bounding box center [672, 53] width 66 height 5
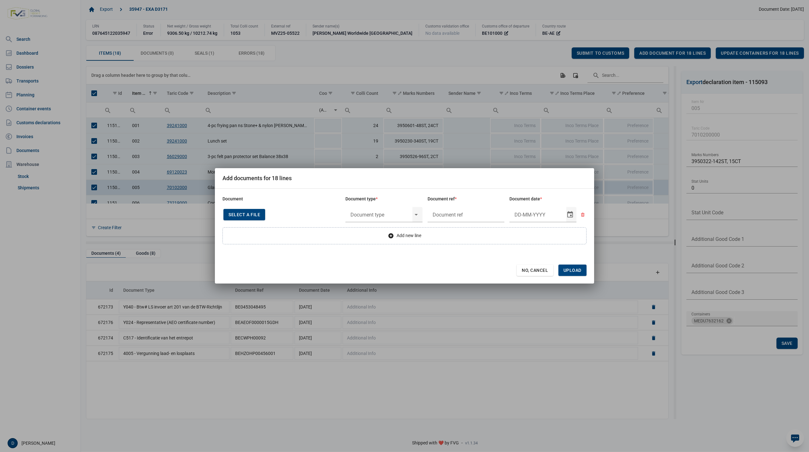
click at [245, 214] on span "Select a file" at bounding box center [245, 214] width 32 height 5
type input "Invoice VFA25-07193"
click at [395, 216] on input "text" at bounding box center [378, 214] width 67 height 16
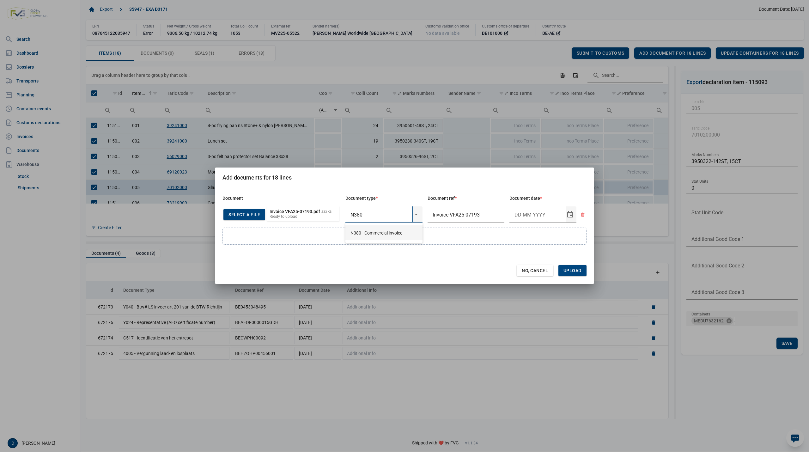
click at [383, 231] on div "N380 - Commercial invoice" at bounding box center [383, 232] width 77 height 15
type input "N380 - Commercial invoice"
type input "25-9-2025"
click at [575, 270] on span "Upload" at bounding box center [573, 270] width 18 height 5
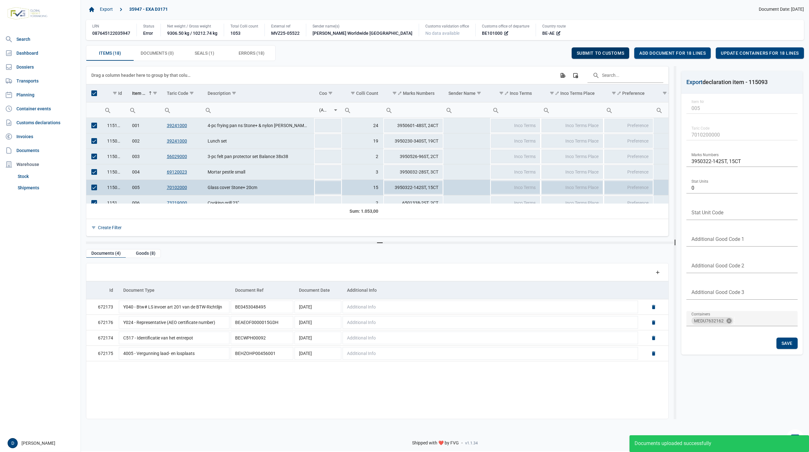
click at [618, 53] on span "Submit to customs" at bounding box center [601, 53] width 48 height 5
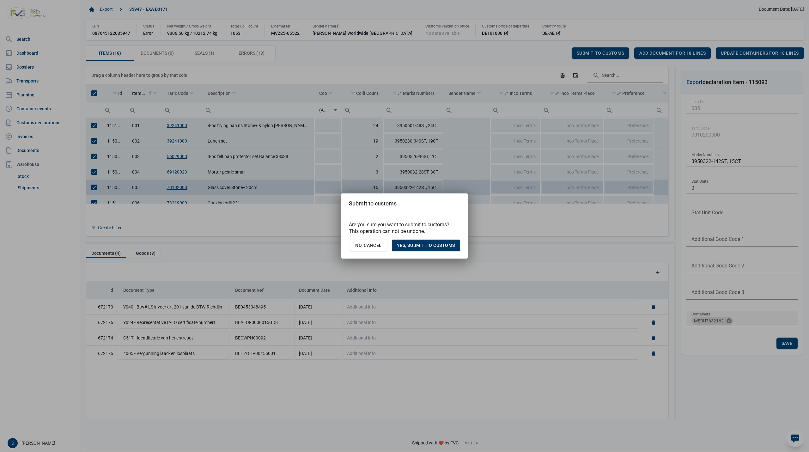
click at [420, 244] on span "Yes, Submit to customs" at bounding box center [426, 245] width 58 height 5
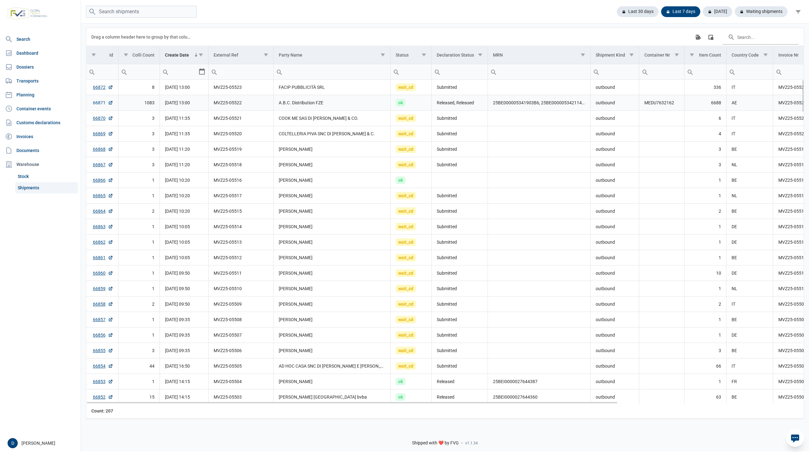
click at [93, 103] on link "66871" at bounding box center [103, 103] width 20 height 6
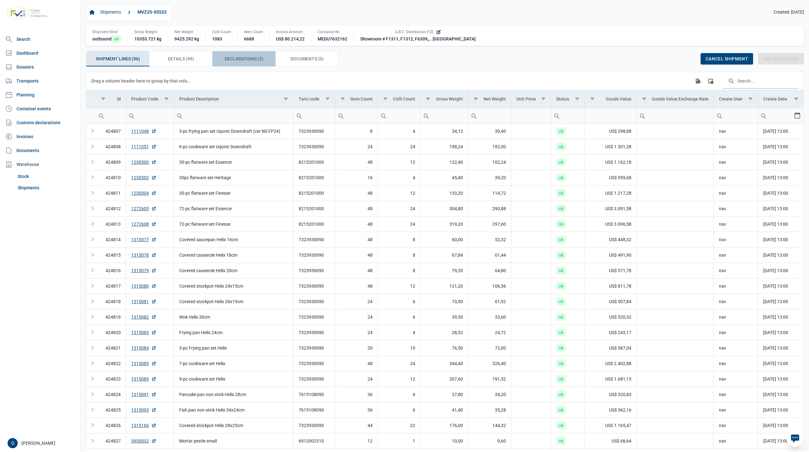
click at [245, 61] on span "Declarations (2) Declarations (2)" at bounding box center [244, 59] width 39 height 8
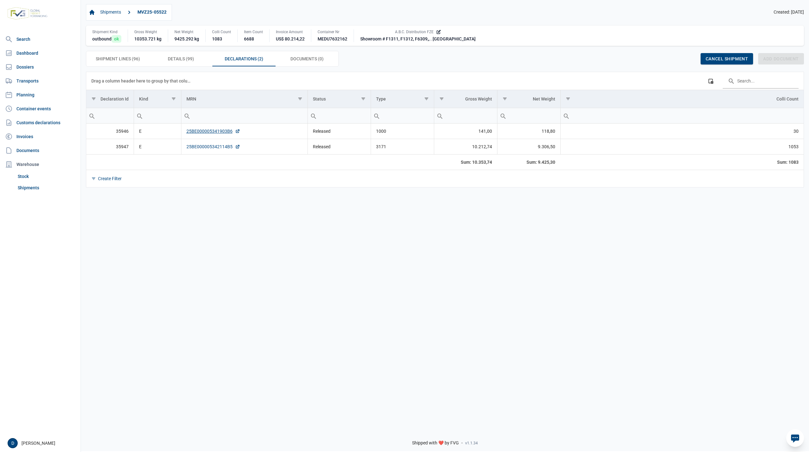
click at [219, 149] on link "25BE000005342114B5" at bounding box center [213, 146] width 54 height 6
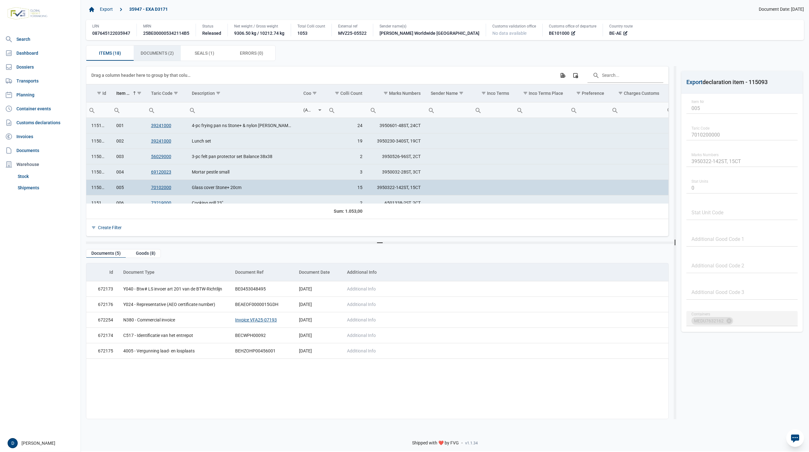
click at [159, 52] on span "Documents (2) Documents (2)" at bounding box center [157, 53] width 33 height 8
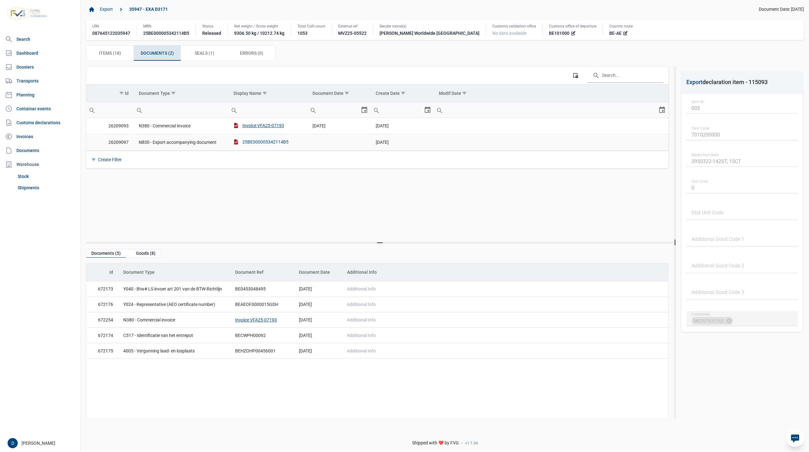
click at [252, 142] on div "25BE000005342114B5" at bounding box center [261, 142] width 55 height 6
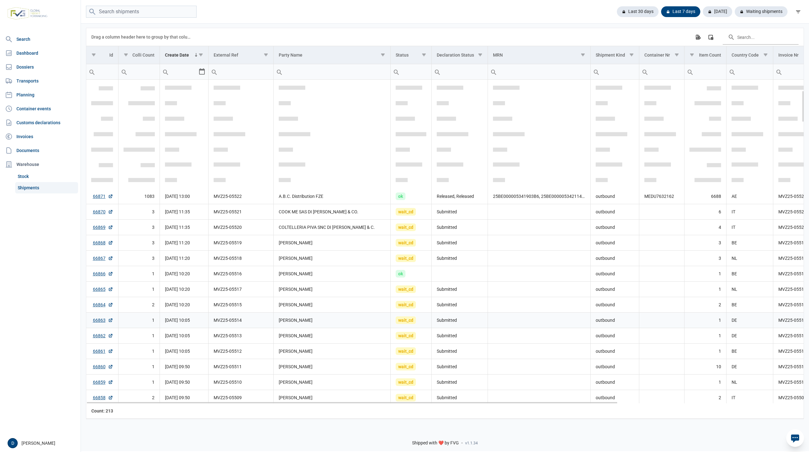
scroll to position [168, 0]
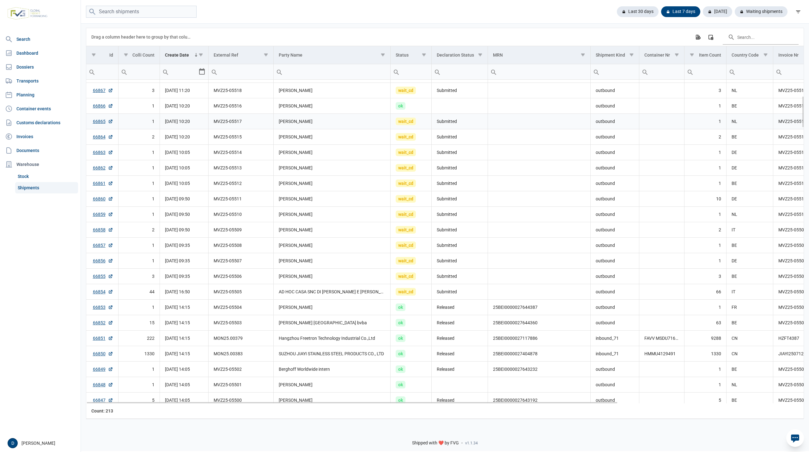
click at [89, 119] on td "66865" at bounding box center [102, 120] width 32 height 15
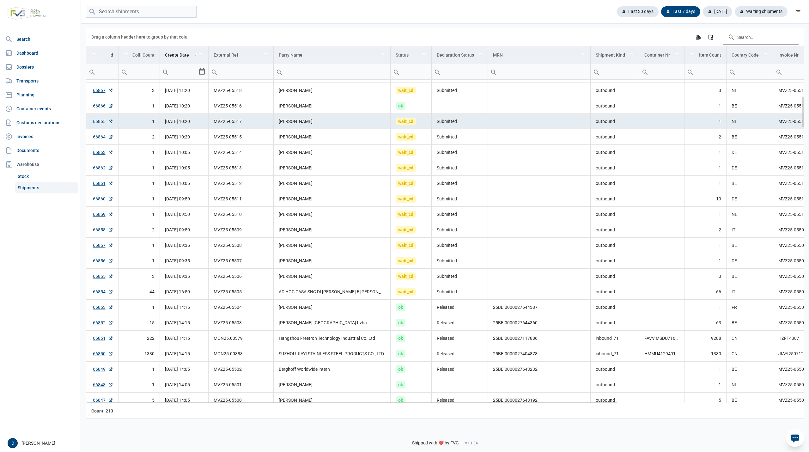
click at [99, 121] on link "66865" at bounding box center [103, 121] width 20 height 6
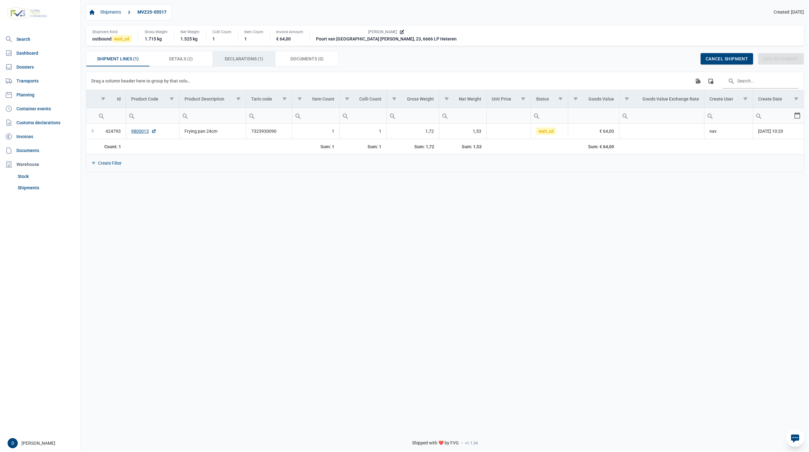
click at [228, 57] on span "Declarations (1) Declarations (1)" at bounding box center [244, 59] width 39 height 8
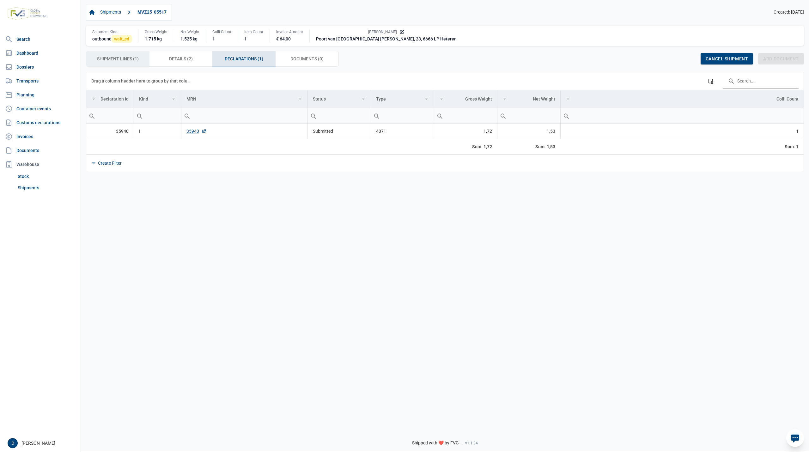
click at [114, 63] on span "Shipment Lines (1) Shipment Lines (1)" at bounding box center [118, 59] width 42 height 8
